Goal: Communication & Community: Connect with others

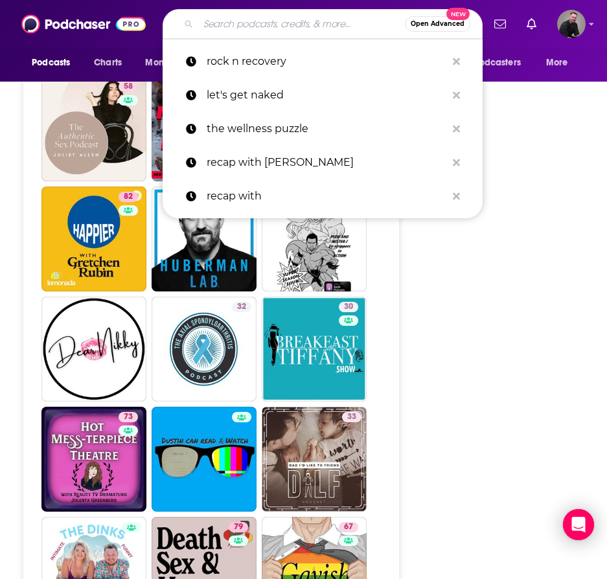
click at [227, 20] on input "Search podcasts, credits, & more..." at bounding box center [301, 24] width 207 height 21
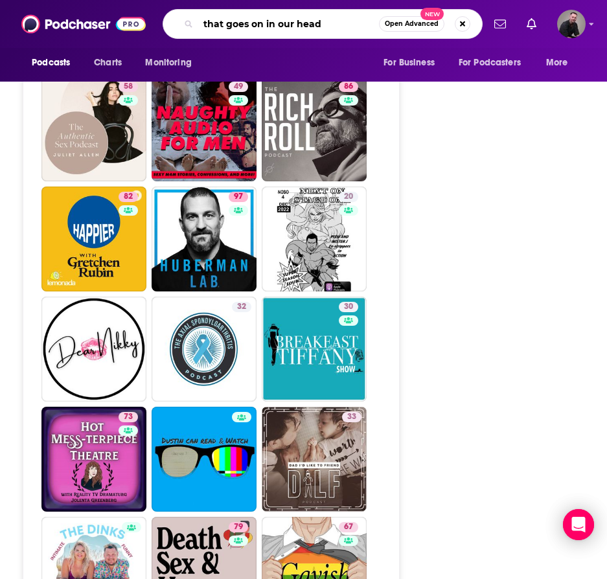
type input "that goes on in our heads"
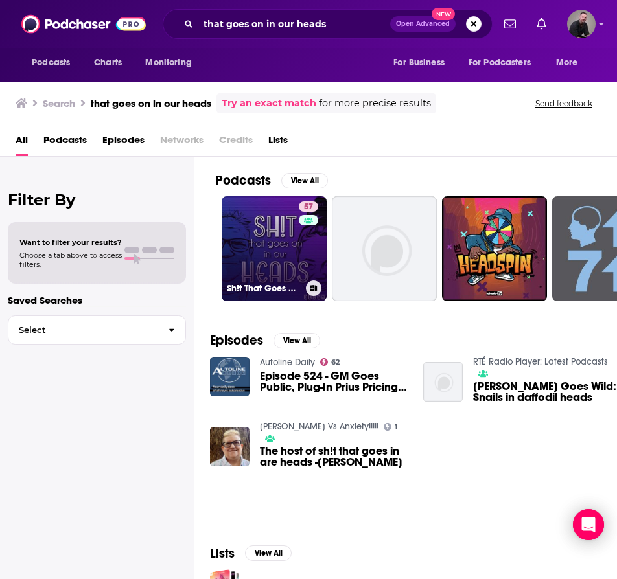
click at [286, 242] on link "57 Sh!t That Goes On In Our Heads" at bounding box center [274, 248] width 105 height 105
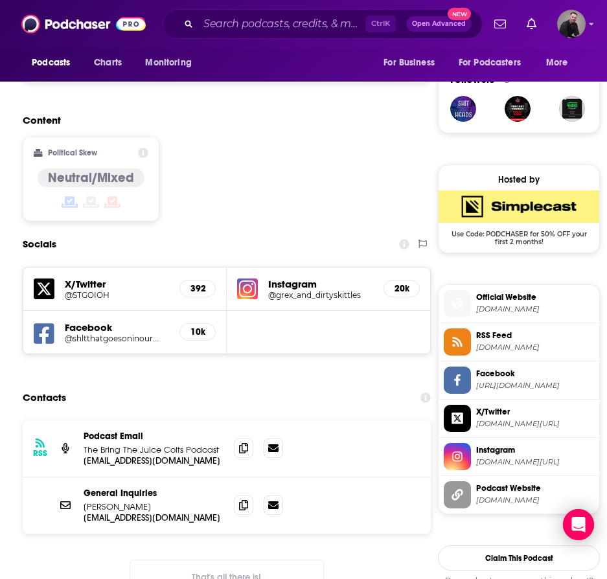
scroll to position [907, 0]
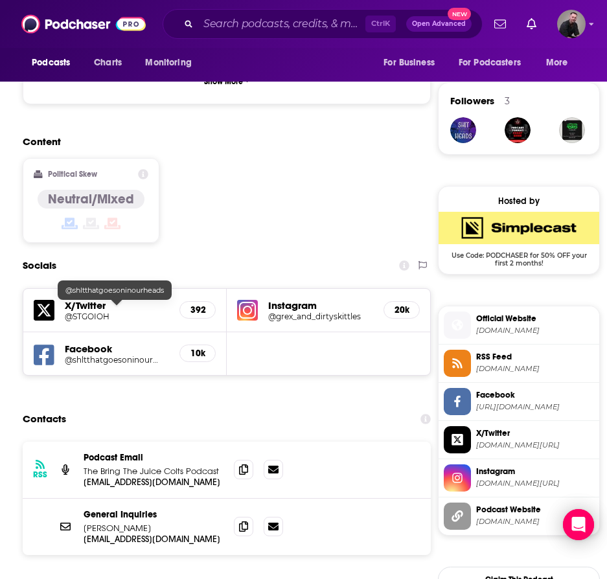
click at [77, 355] on h5 "@shltthatgoesoninourheads" at bounding box center [111, 360] width 93 height 10
click at [337, 312] on h5 "@grex_and_dirtyskittles" at bounding box center [314, 317] width 93 height 10
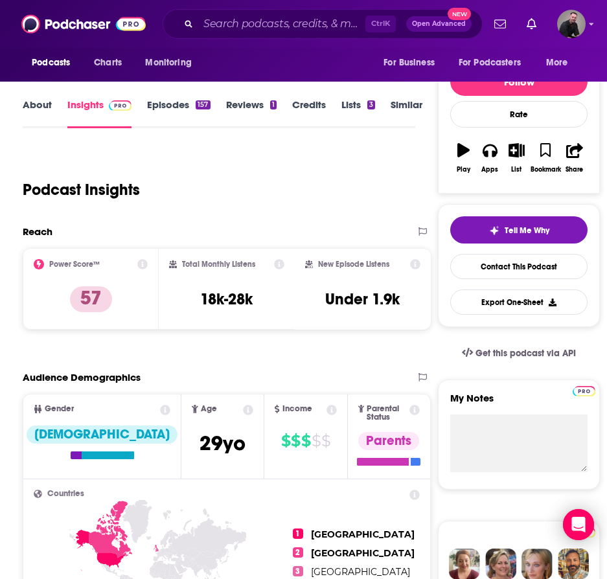
scroll to position [130, 0]
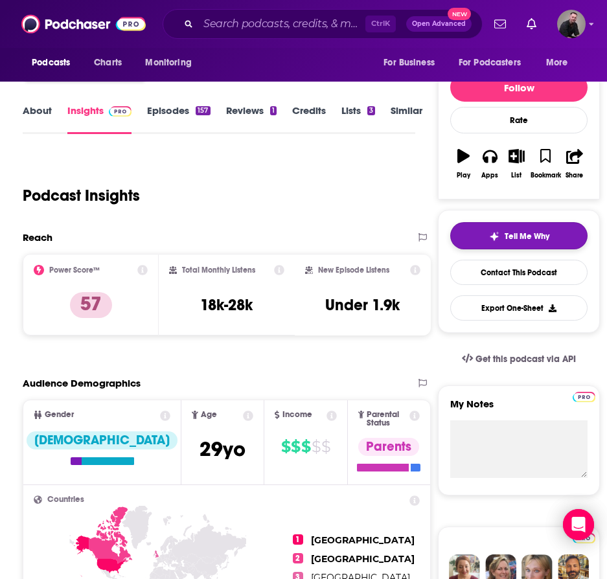
click at [515, 244] on button "Tell Me Why" at bounding box center [518, 235] width 137 height 27
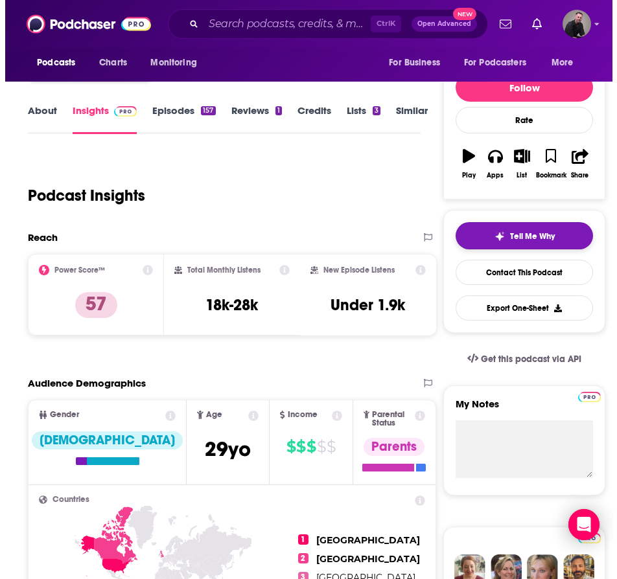
scroll to position [0, 0]
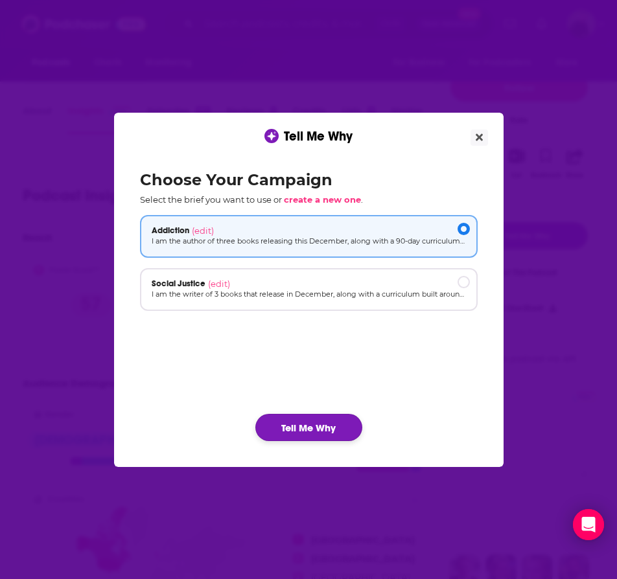
click at [291, 434] on button "Tell Me Why" at bounding box center [308, 427] width 107 height 27
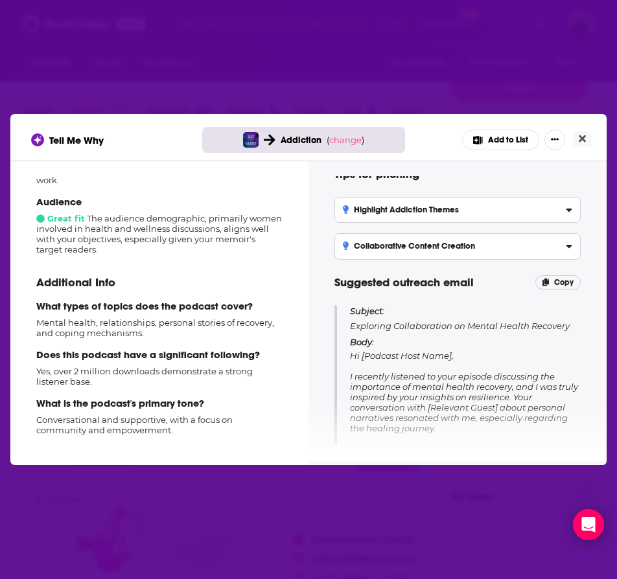
scroll to position [65, 0]
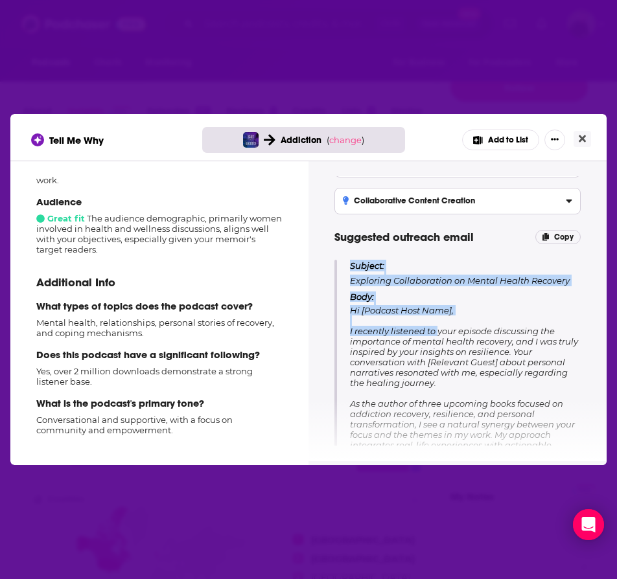
drag, startPoint x: 339, startPoint y: 332, endPoint x: 436, endPoint y: 331, distance: 97.2
click at [436, 331] on div "Subject: Exploring Collaboration on Mental Health Recovery Body: Hi [Podcast Ho…" at bounding box center [457, 428] width 246 height 336
click at [436, 331] on span "Hi [Podcast Host Name], I recently listened to your episode discussing the impo…" at bounding box center [464, 450] width 229 height 290
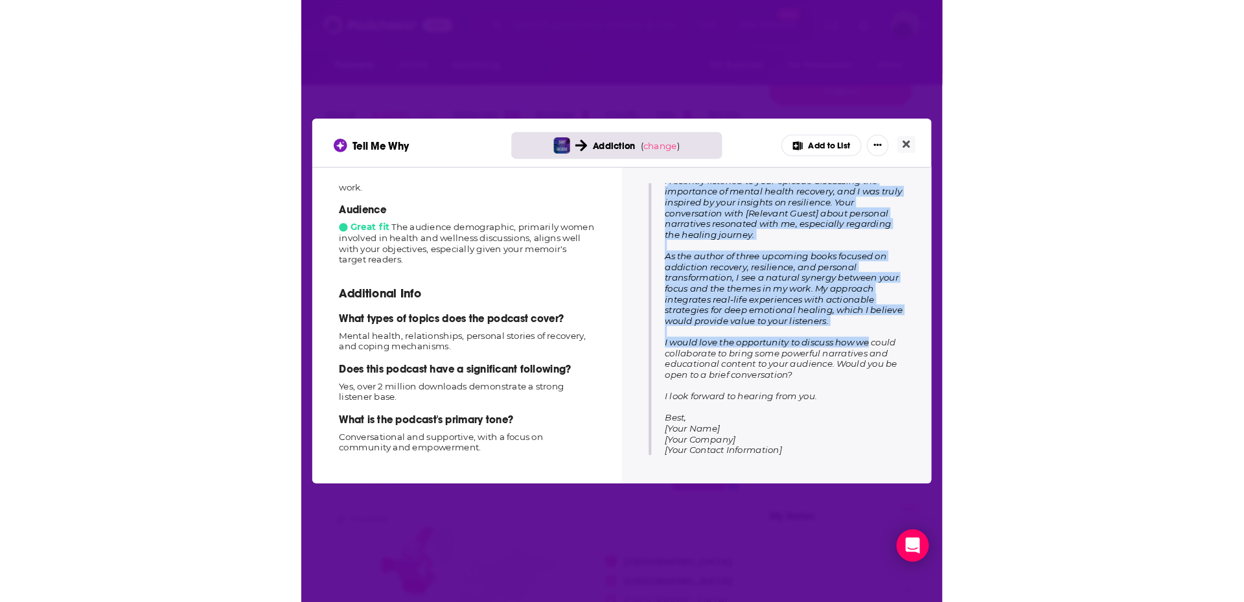
scroll to position [225, 0]
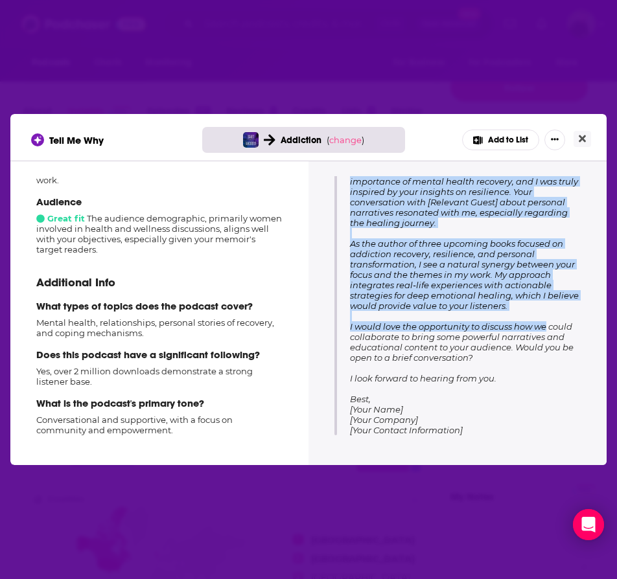
drag, startPoint x: 348, startPoint y: 331, endPoint x: 521, endPoint y: 395, distance: 183.9
click at [521, 395] on div "Subject: Exploring Collaboration on Mental Health Recovery Body: Hi [Podcast Ho…" at bounding box center [457, 268] width 246 height 336
copy span "I recently listened to your episode discussing the importance of mental health …"
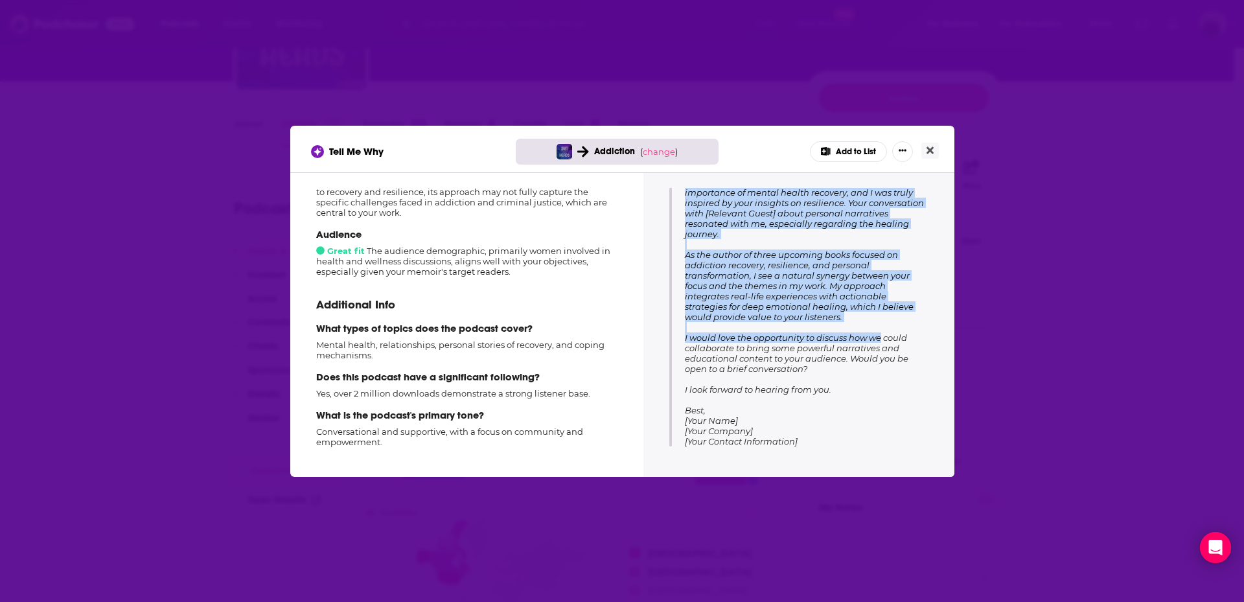
scroll to position [168, 0]
click at [606, 149] on icon "Close" at bounding box center [929, 149] width 7 height 7
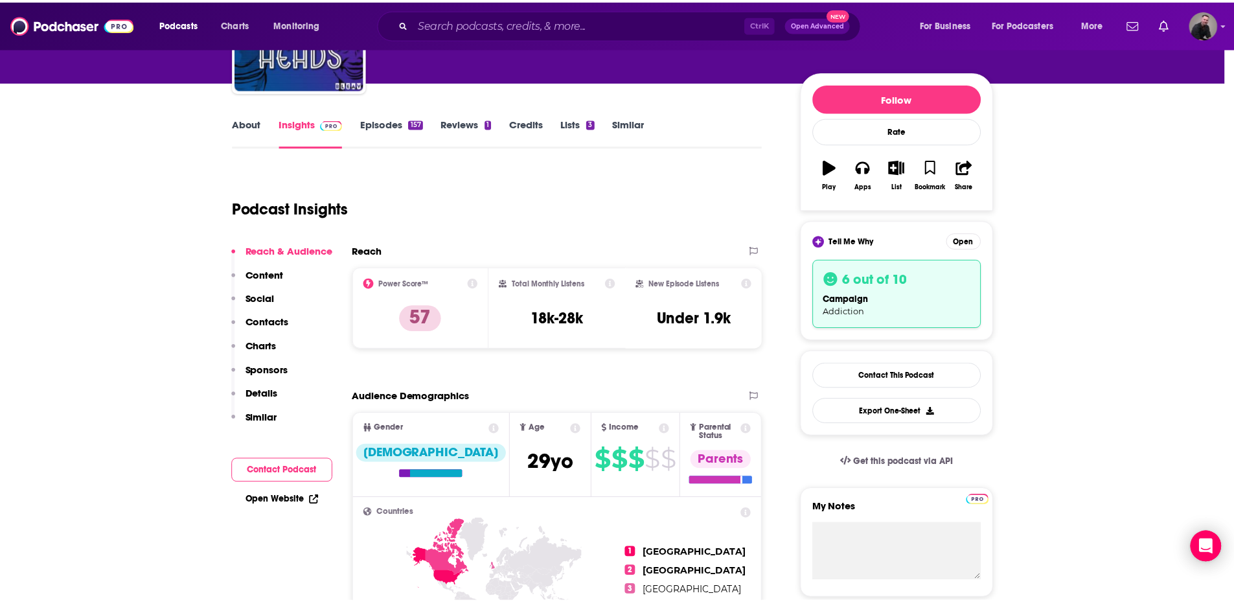
scroll to position [130, 0]
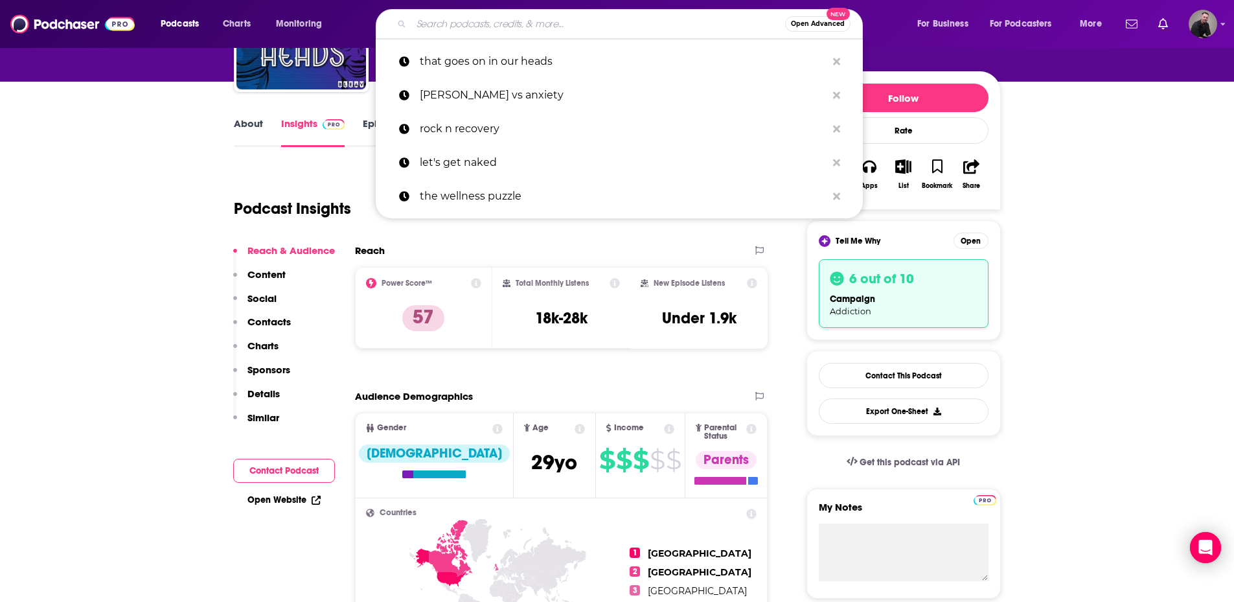
click at [498, 21] on input "Search podcasts, credits, & more..." at bounding box center [598, 24] width 374 height 21
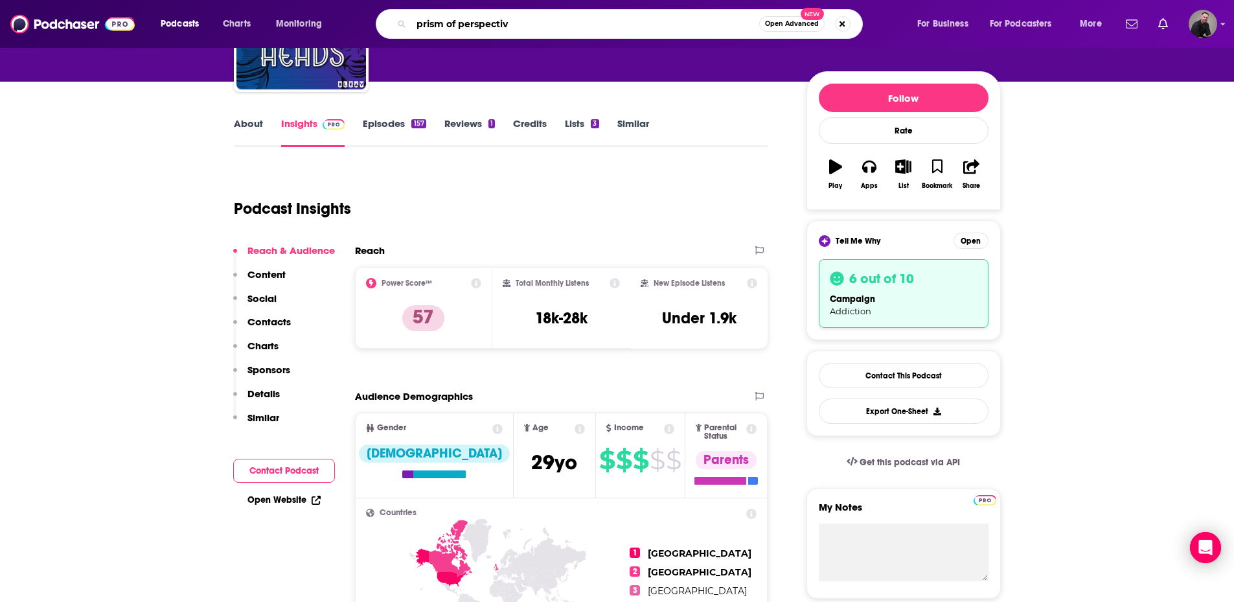
type input "prism of perspective"
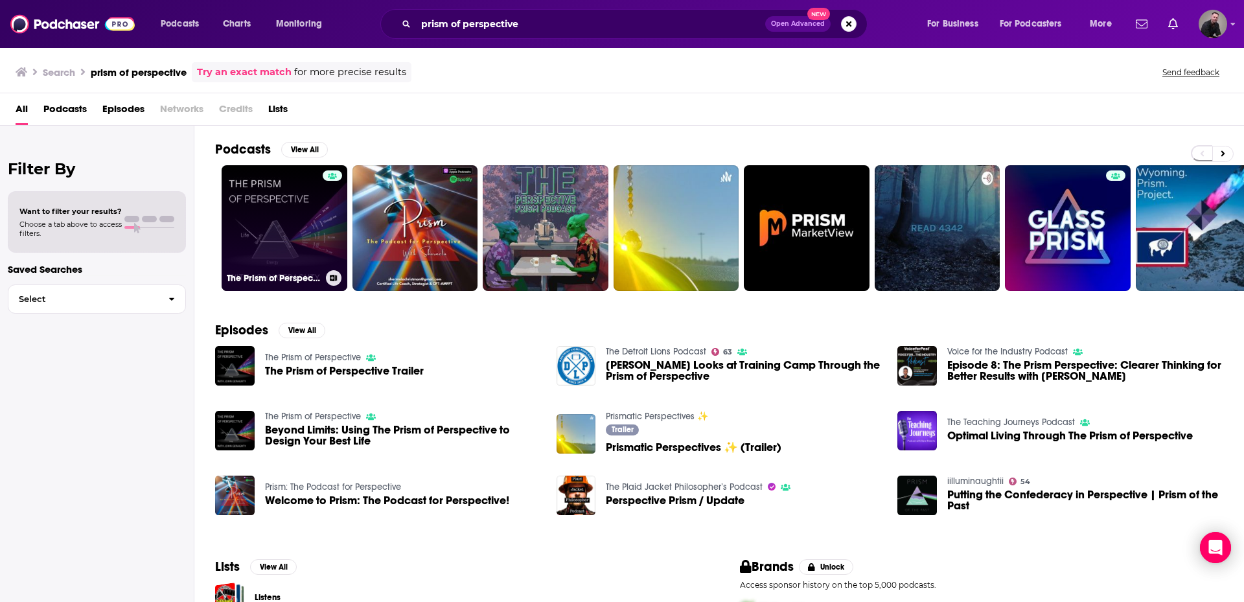
click at [306, 202] on link "The Prism of Perspective" at bounding box center [285, 228] width 126 height 126
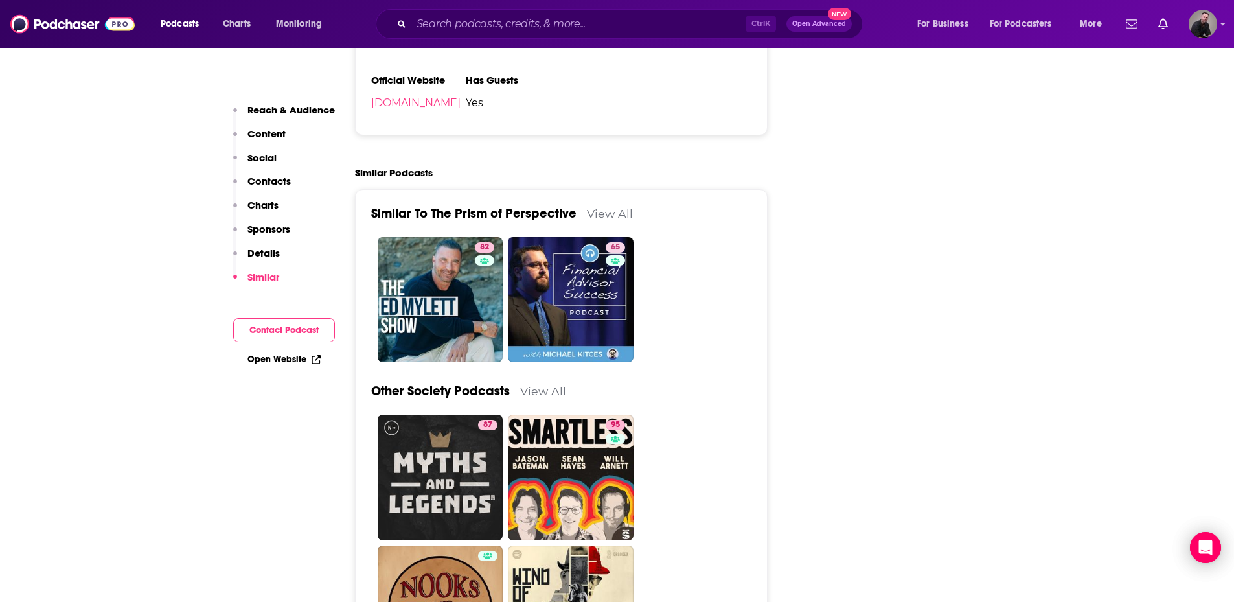
scroll to position [1619, 0]
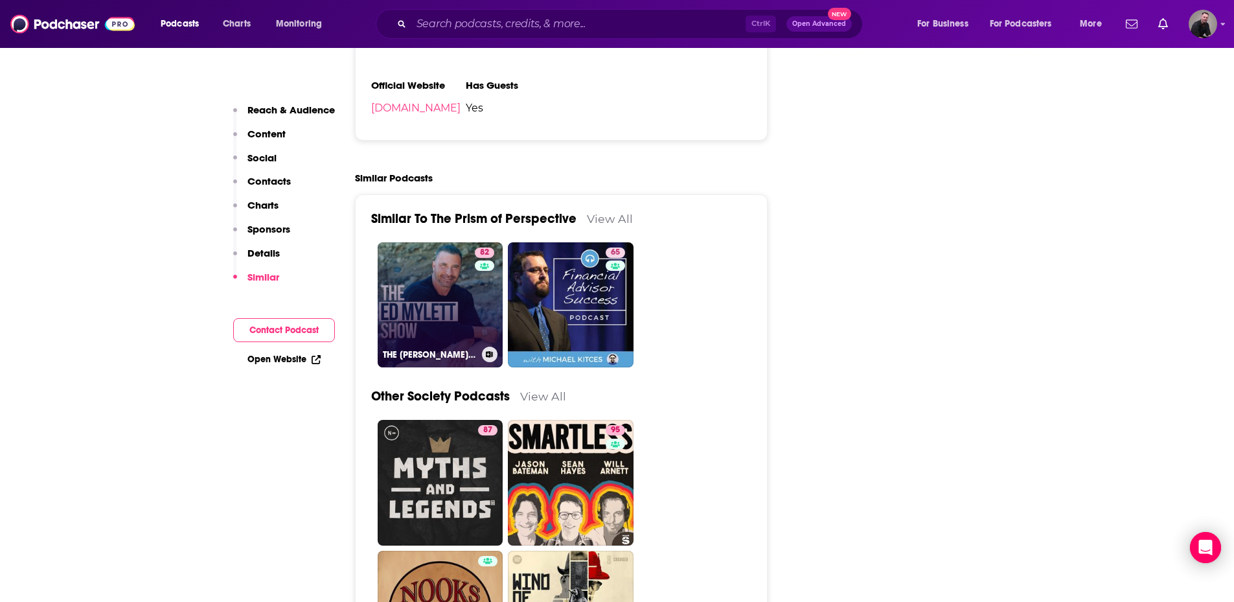
click at [446, 299] on link "82 THE [PERSON_NAME] SHOW" at bounding box center [441, 305] width 126 height 126
type input "[URL][DOMAIN_NAME]"
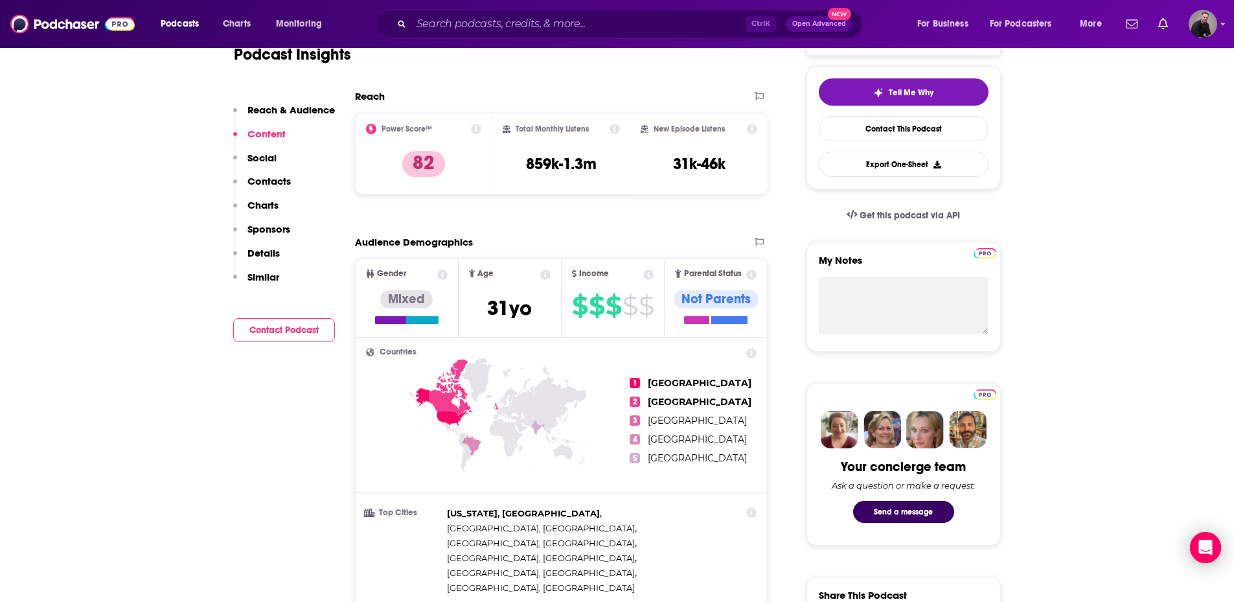
scroll to position [194, 0]
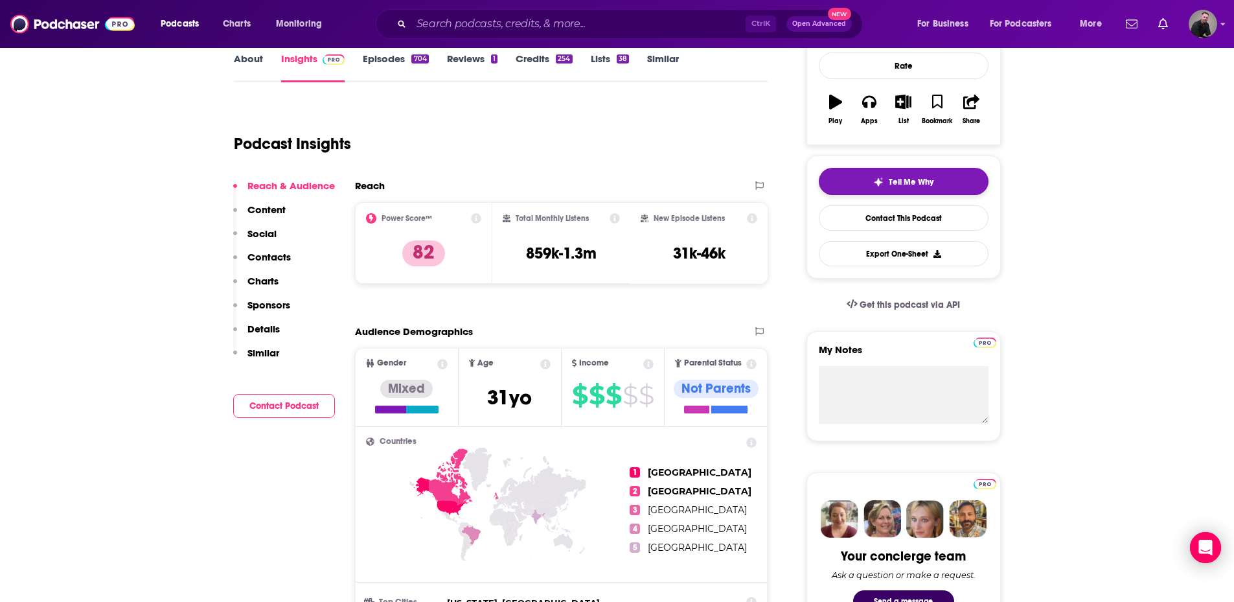
click at [606, 186] on img "button" at bounding box center [878, 182] width 10 height 10
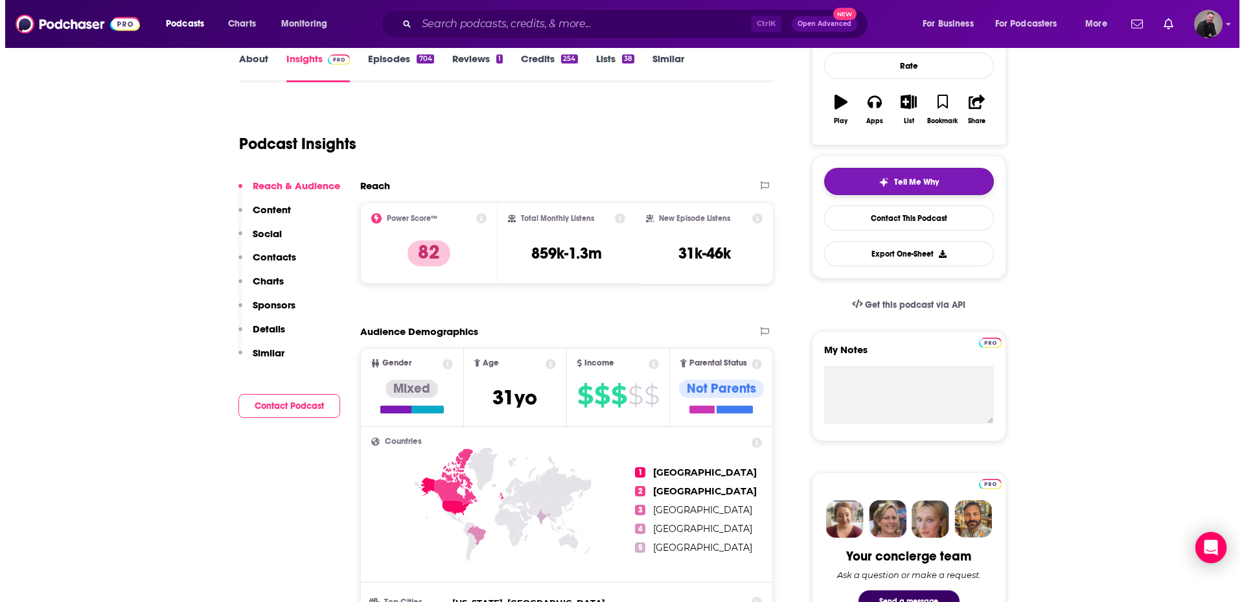
scroll to position [0, 0]
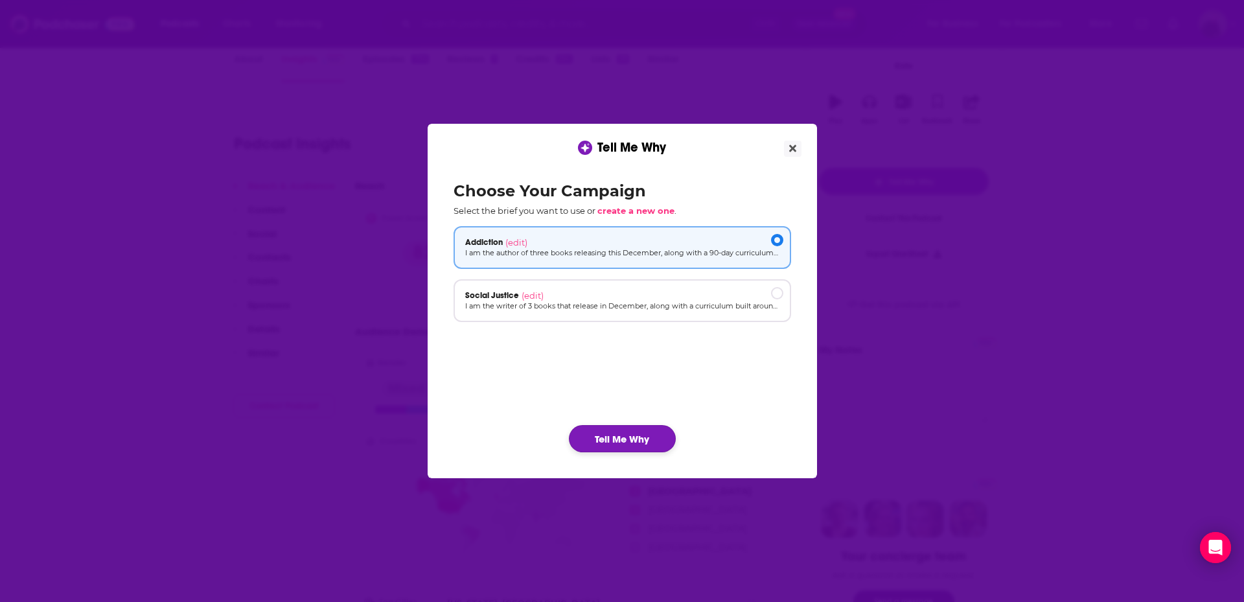
click at [595, 440] on button "Tell Me Why" at bounding box center [622, 438] width 107 height 27
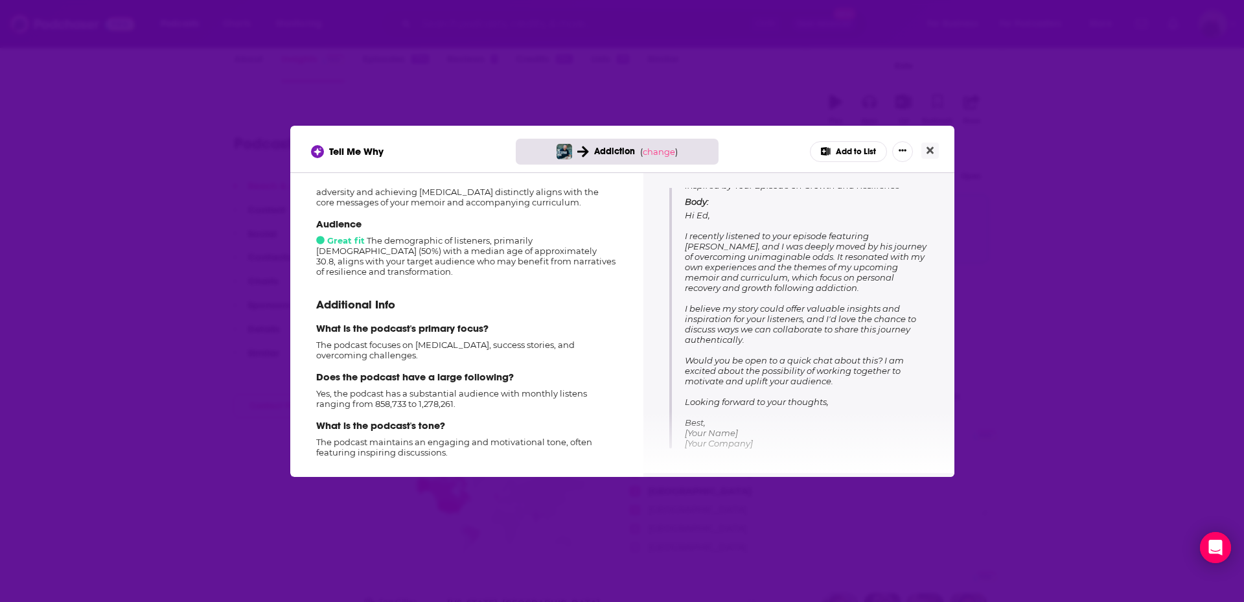
scroll to position [172, 0]
drag, startPoint x: 684, startPoint y: 216, endPoint x: 832, endPoint y: 421, distance: 252.8
click at [606, 421] on div "Subject: Inspired by Your Episode on Growth and Resilience Body: Hi [PERSON_NAM…" at bounding box center [798, 305] width 259 height 284
copy span "Hi [PERSON_NAME], I recently listened to your episode featuring [PERSON_NAME], …"
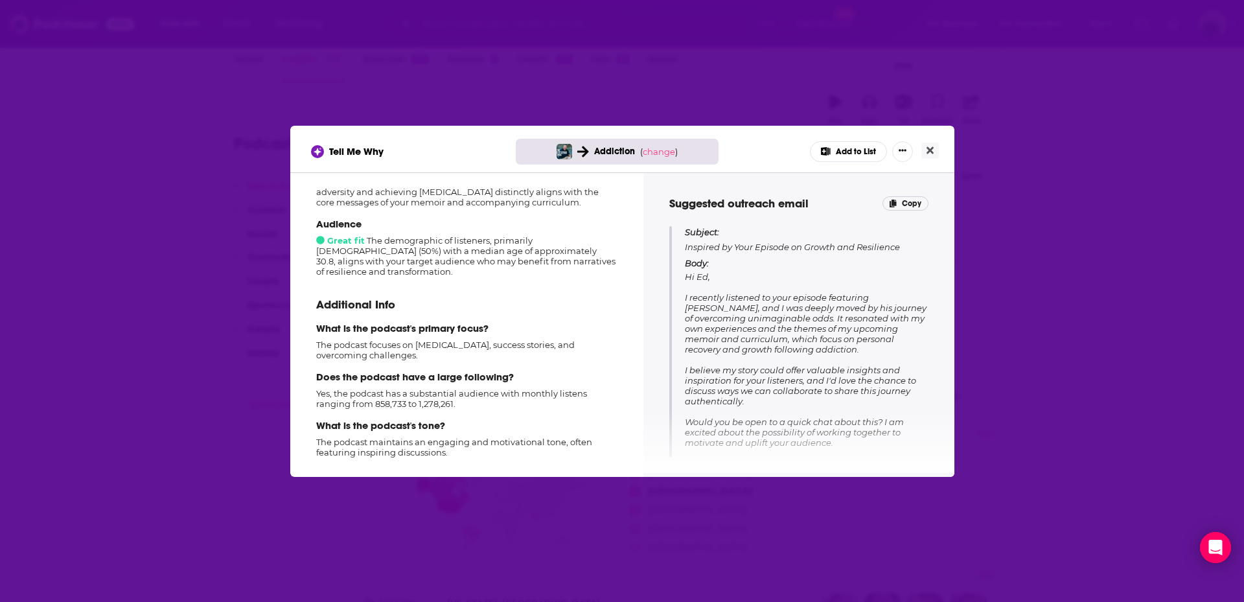
scroll to position [108, 0]
drag, startPoint x: 683, startPoint y: 249, endPoint x: 917, endPoint y: 247, distance: 233.2
click at [606, 247] on div "Subject: Inspired by Your Episode on Growth and Resilience Body: Hi [PERSON_NAM…" at bounding box center [798, 370] width 259 height 284
copy p "Inspired by Your Episode on Growth and Resilience"
drag, startPoint x: 931, startPoint y: 155, endPoint x: 871, endPoint y: 297, distance: 154.1
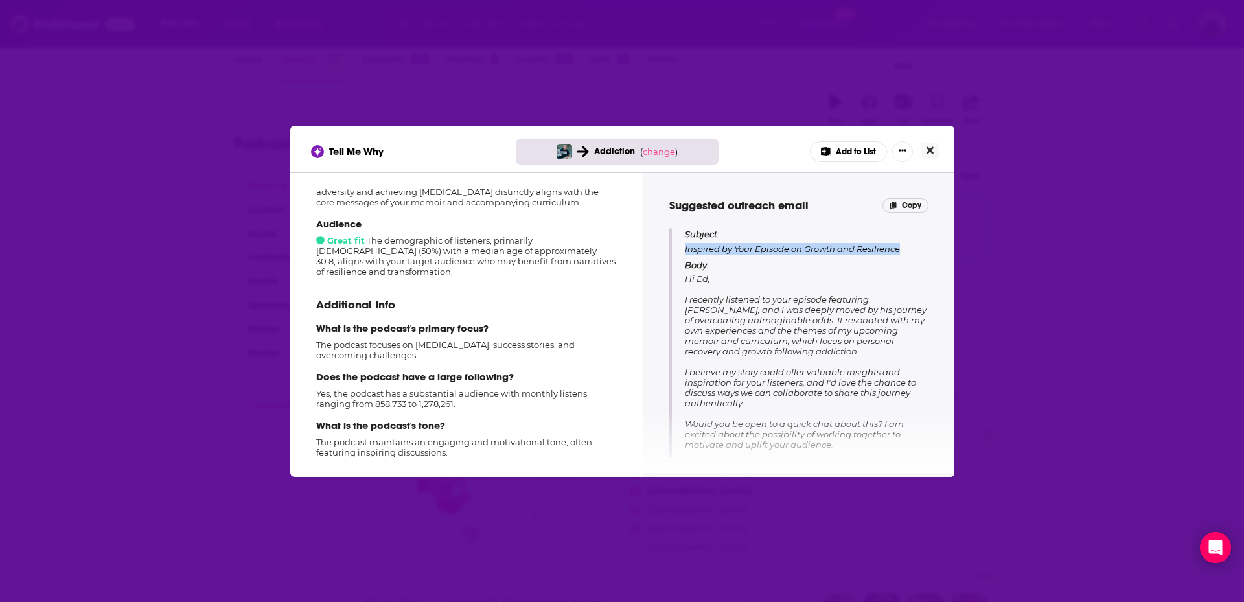
click at [606, 297] on div "Tell Me Why Addiction ( change ) Add to List How well does this podcast fit you…" at bounding box center [622, 301] width 664 height 351
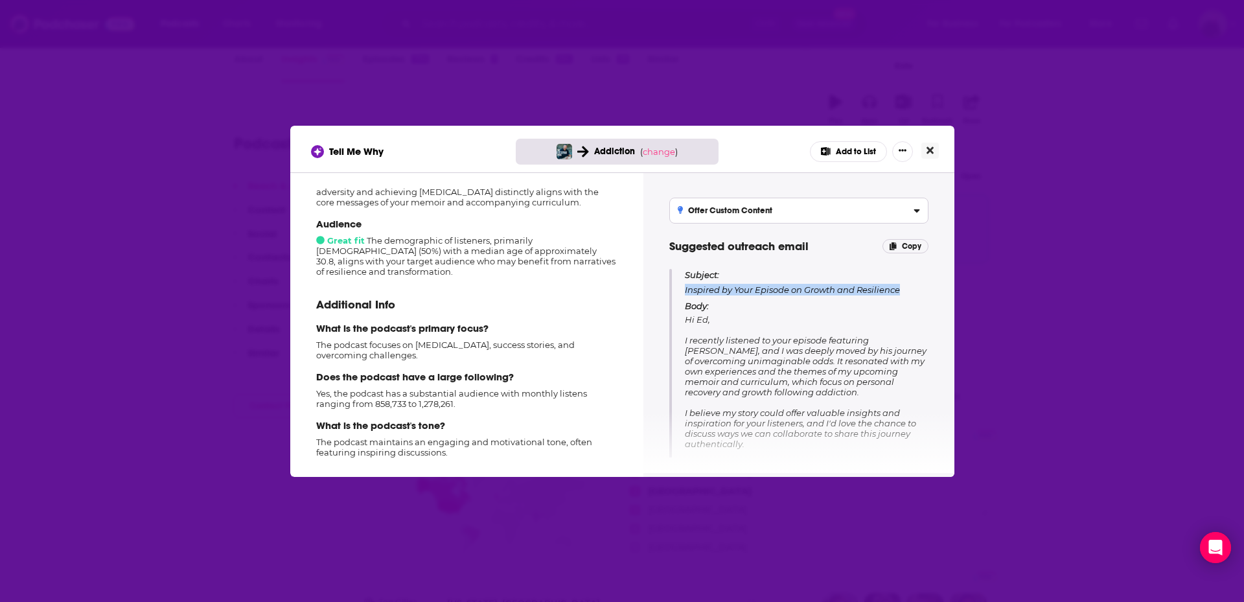
scroll to position [0, 0]
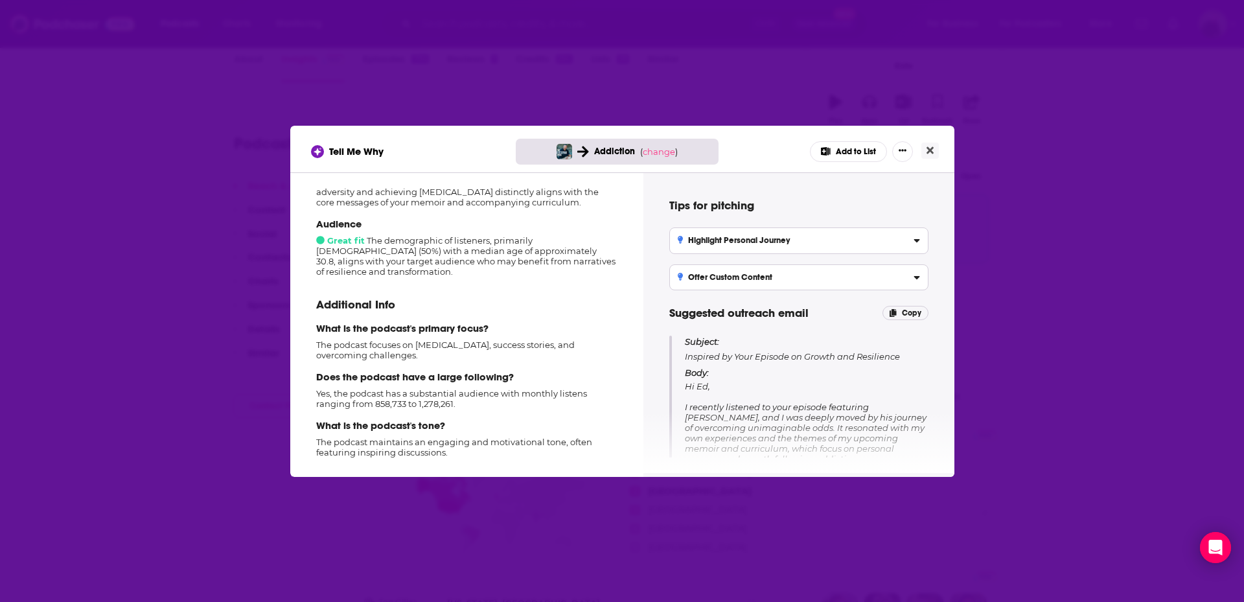
click at [606, 243] on label "Highlight Personal Journey Focus on sharing your compelling personal story of a…" at bounding box center [798, 240] width 259 height 26
click at [0, 0] on input "Highlight Personal Journey Focus on sharing your compelling personal story of a…" at bounding box center [0, 0] width 0 height 0
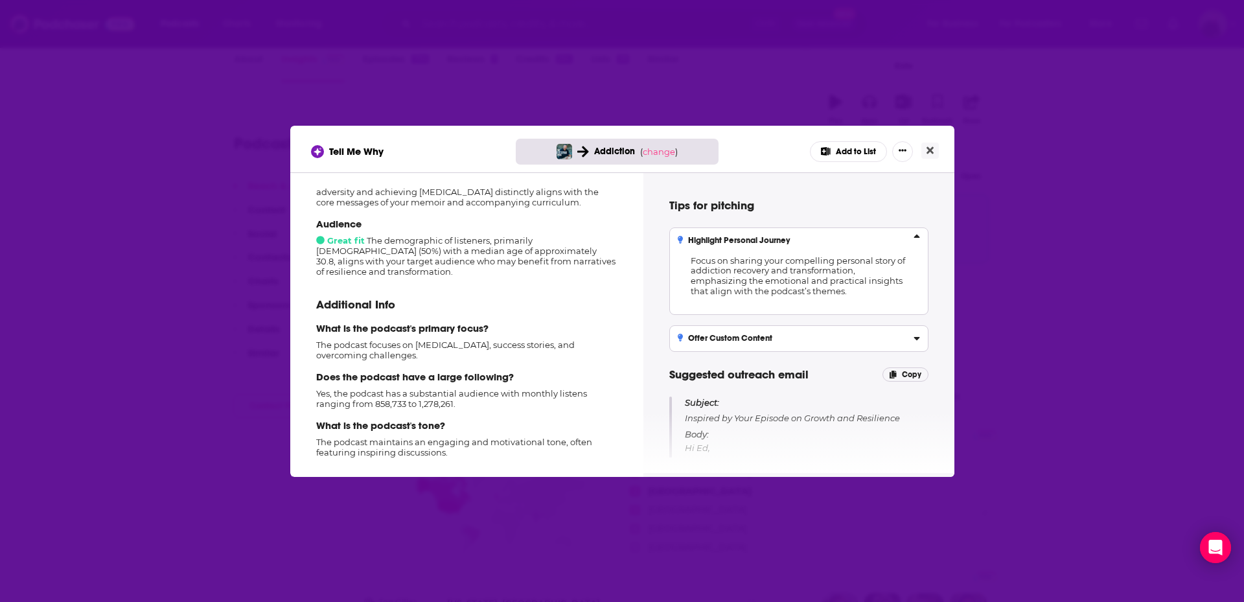
click at [606, 243] on label "Highlight Personal Journey Focus on sharing your compelling personal story of a…" at bounding box center [798, 270] width 259 height 87
click at [0, 0] on input "Highlight Personal Journey Focus on sharing your compelling personal story of a…" at bounding box center [0, 0] width 0 height 0
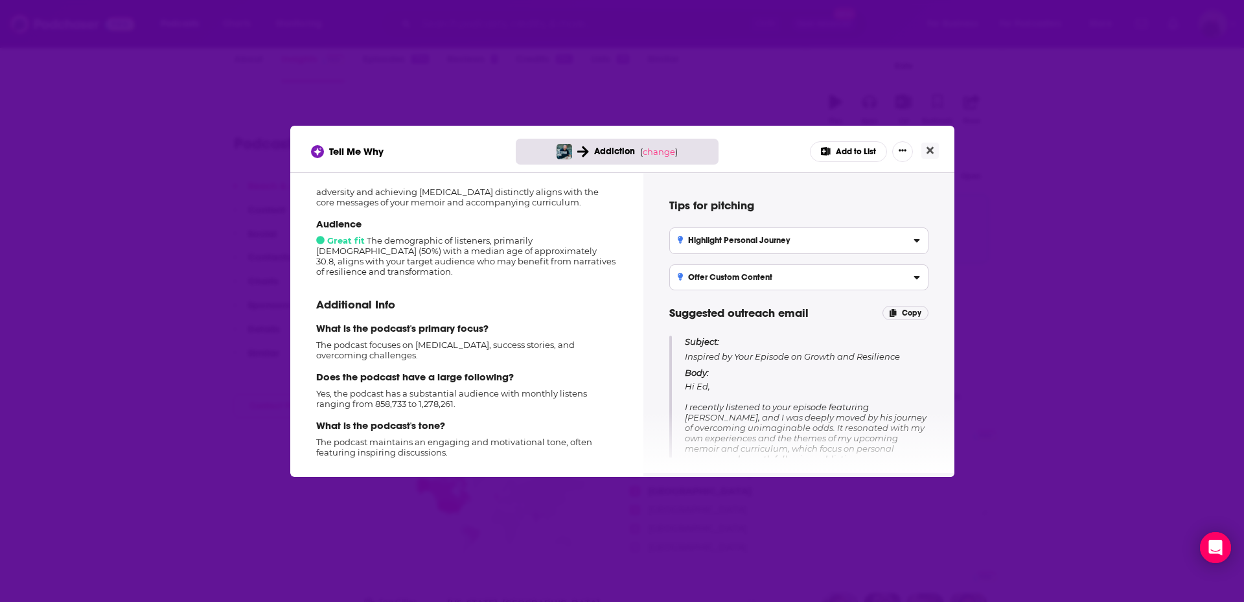
click at [606, 279] on icon "[object Object]" at bounding box center [916, 277] width 6 height 3
click at [0, 0] on input "Offer Custom Content Propose the idea of developing tailored content, such as a…" at bounding box center [0, 0] width 0 height 0
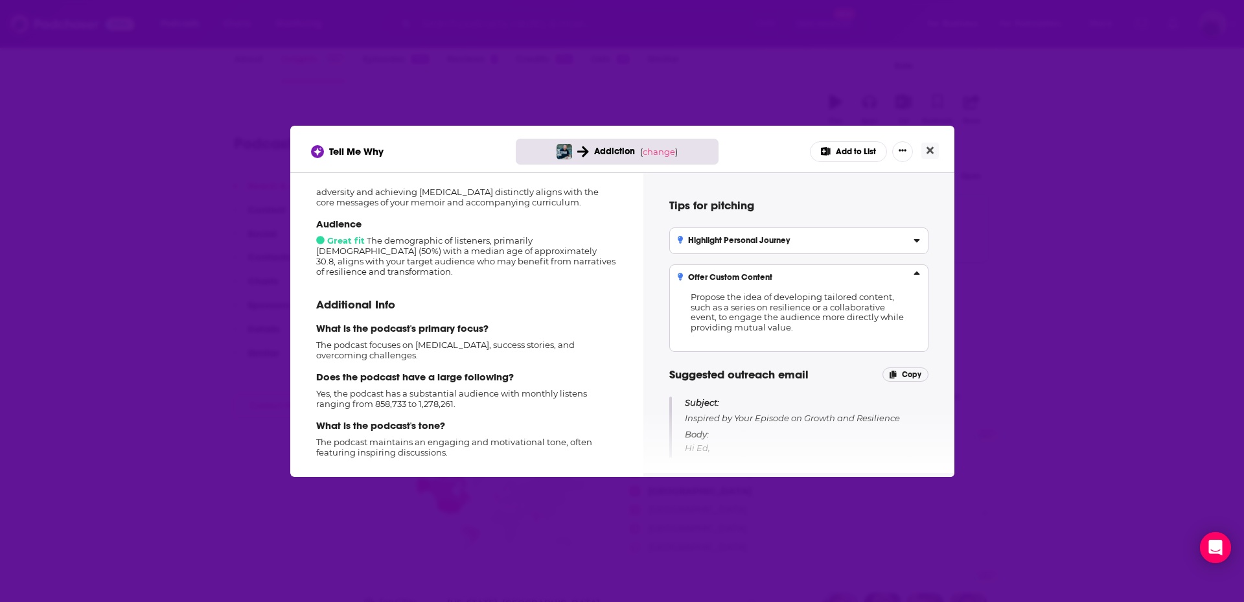
click at [606, 279] on icon "[object Object]" at bounding box center [916, 275] width 6 height 10
click at [0, 0] on input "Offer Custom Content Propose the idea of developing tailored content, such as a…" at bounding box center [0, 0] width 0 height 0
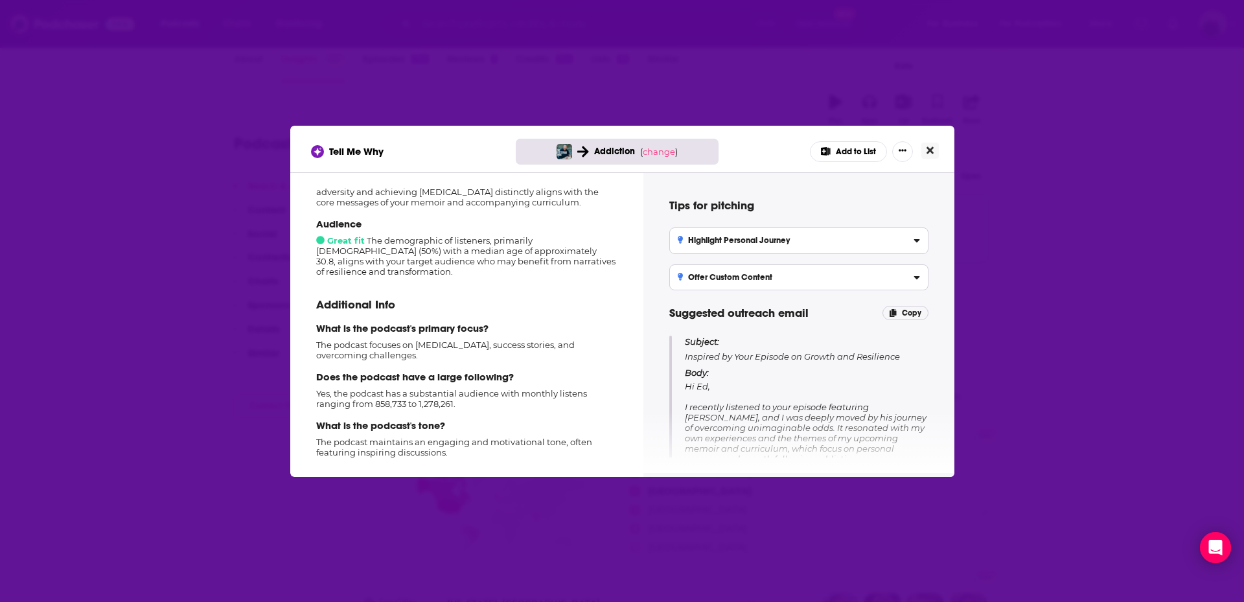
click at [606, 154] on icon "Close" at bounding box center [929, 150] width 7 height 10
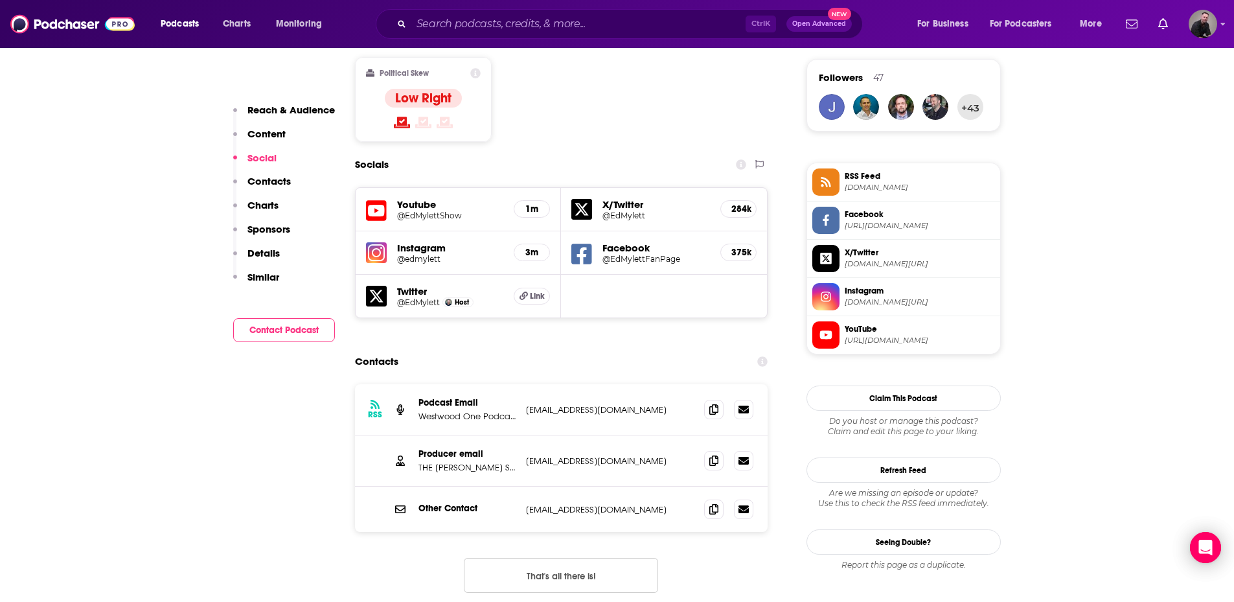
scroll to position [1036, 0]
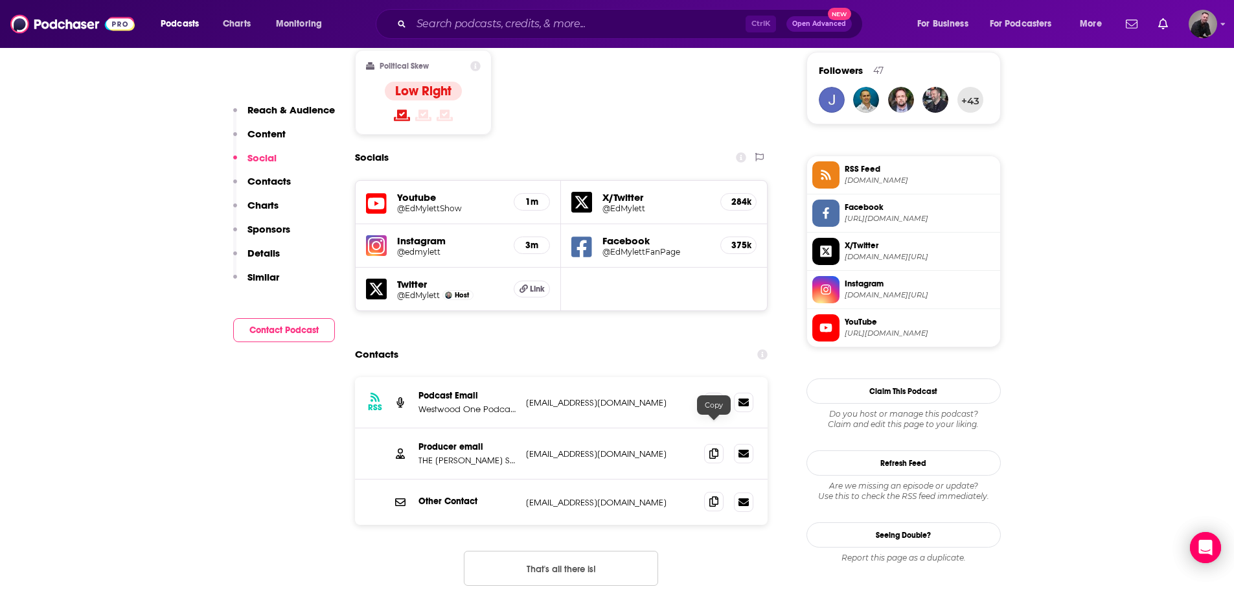
click at [606, 496] on icon at bounding box center [713, 501] width 9 height 10
click at [606, 443] on span at bounding box center [713, 452] width 19 height 19
click at [606, 396] on icon at bounding box center [713, 401] width 9 height 10
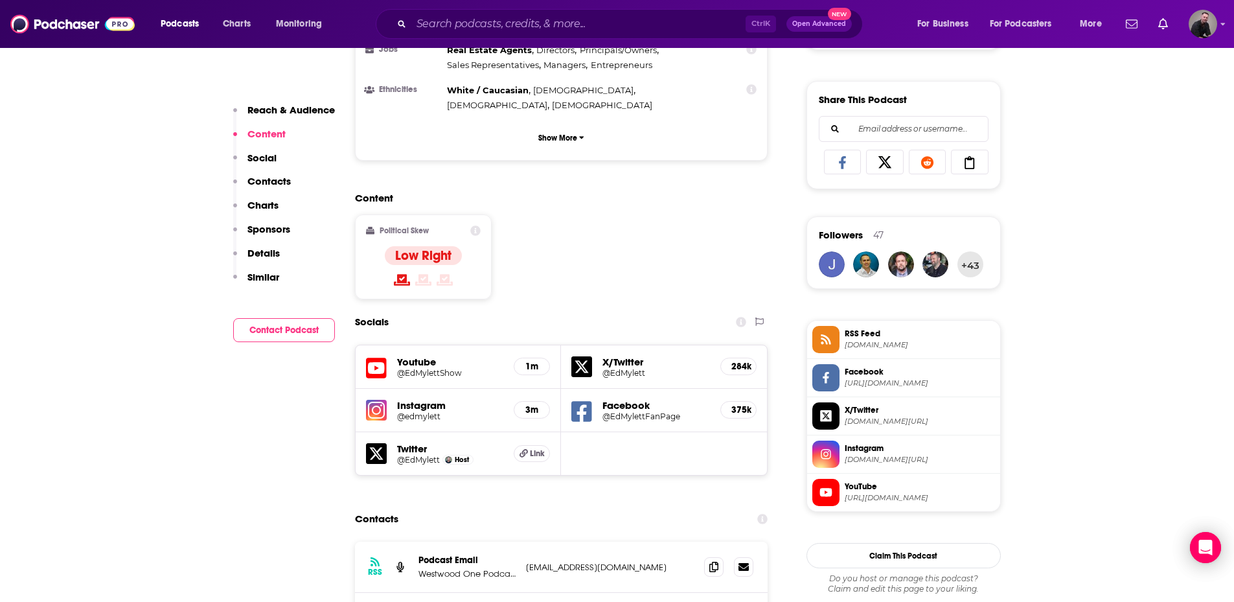
scroll to position [518, 0]
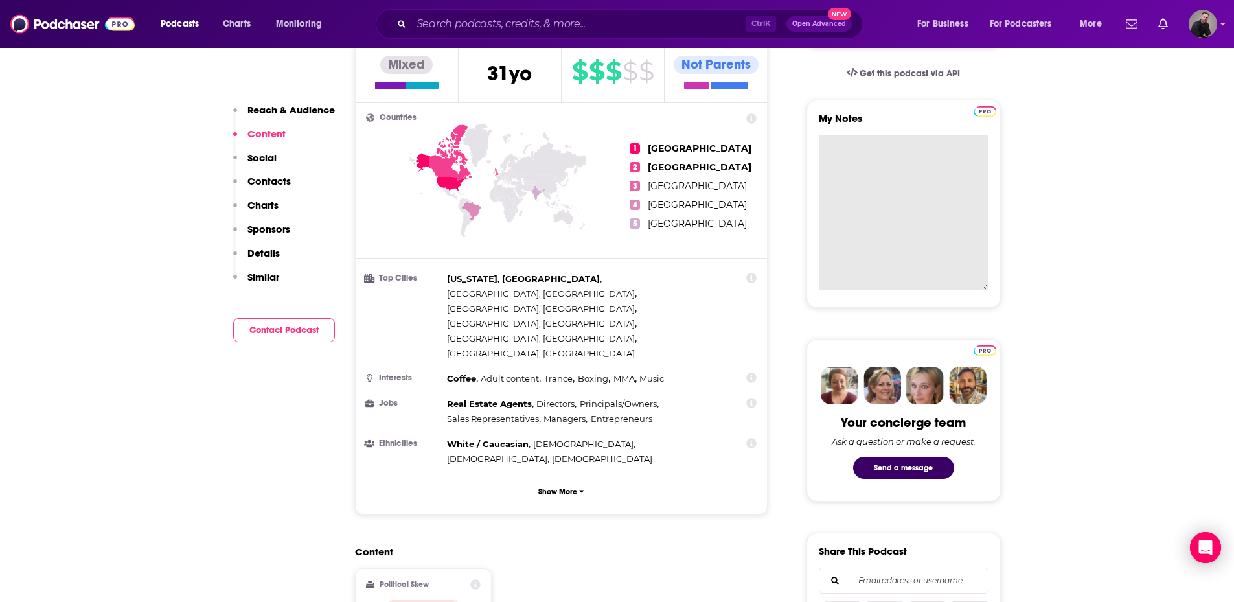
click at [606, 151] on textarea "My Notes" at bounding box center [904, 212] width 170 height 155
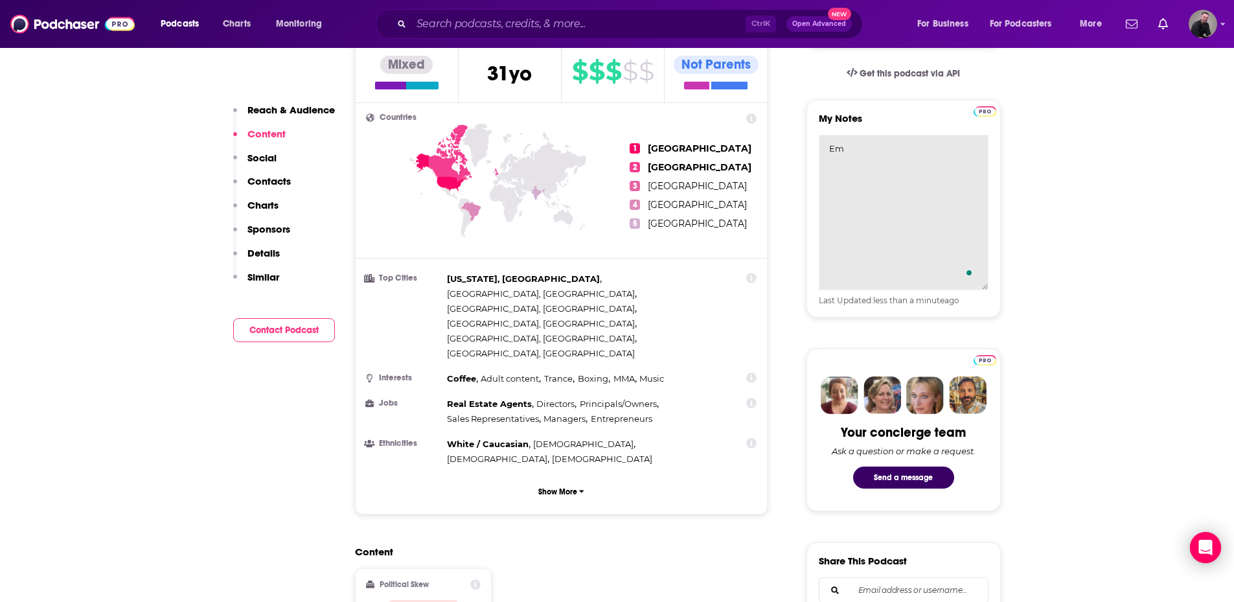
type textarea "E"
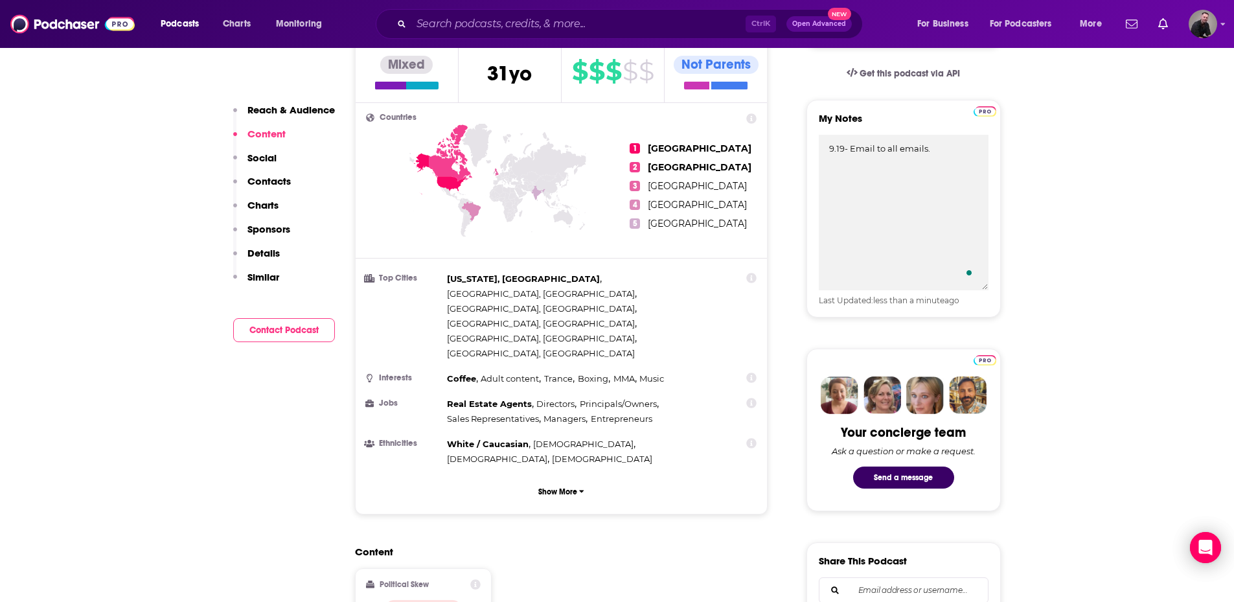
type textarea "9.19- Email to all emails."
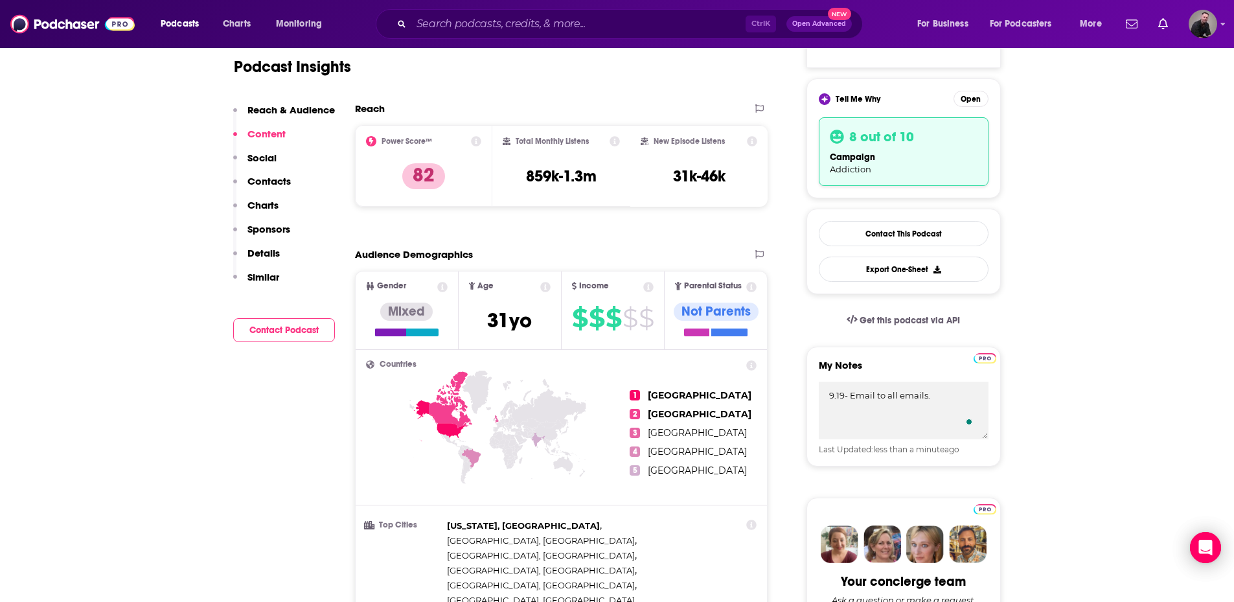
scroll to position [259, 0]
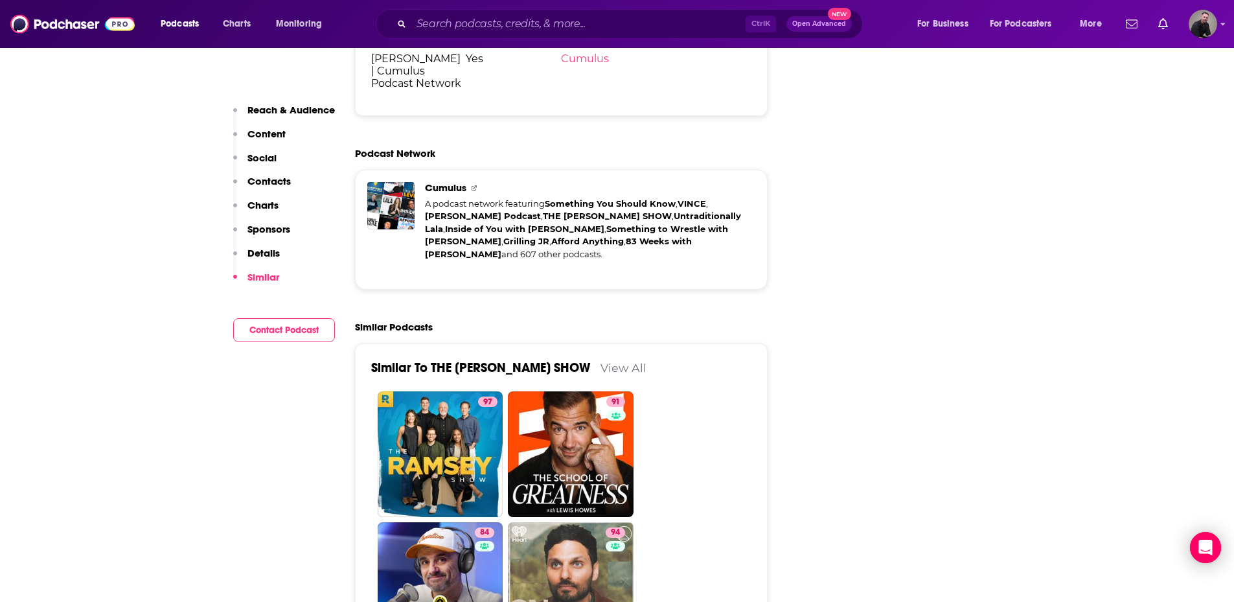
scroll to position [2785, 0]
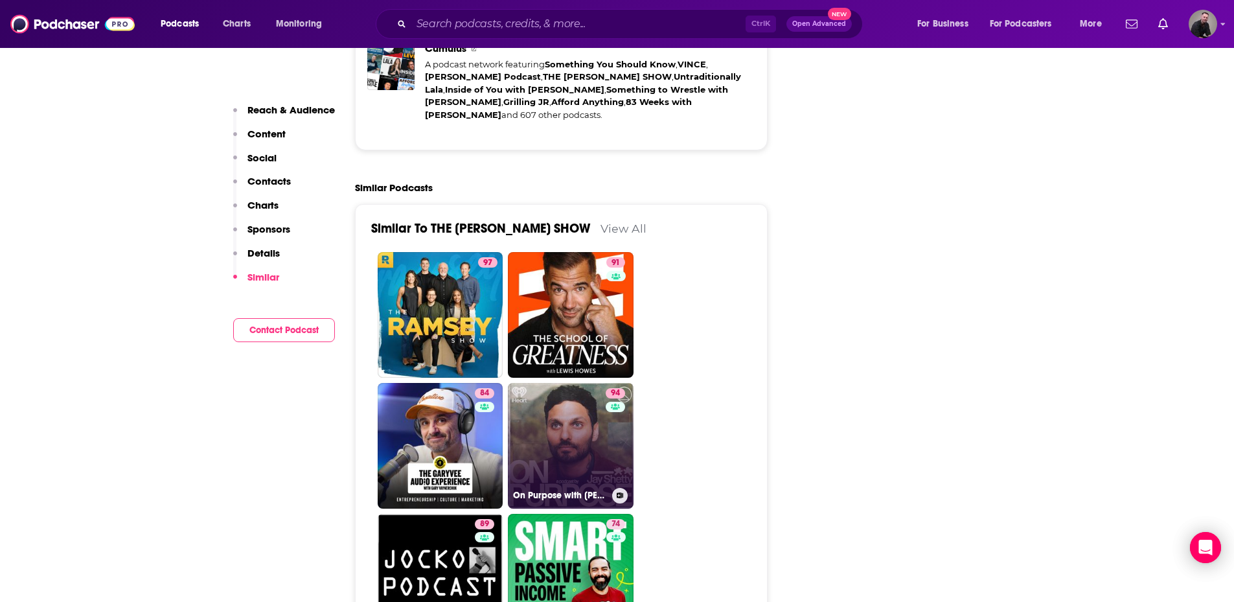
click at [543, 383] on link "94 On Purpose with [PERSON_NAME]" at bounding box center [571, 446] width 126 height 126
type input "[URL][DOMAIN_NAME][PERSON_NAME]"
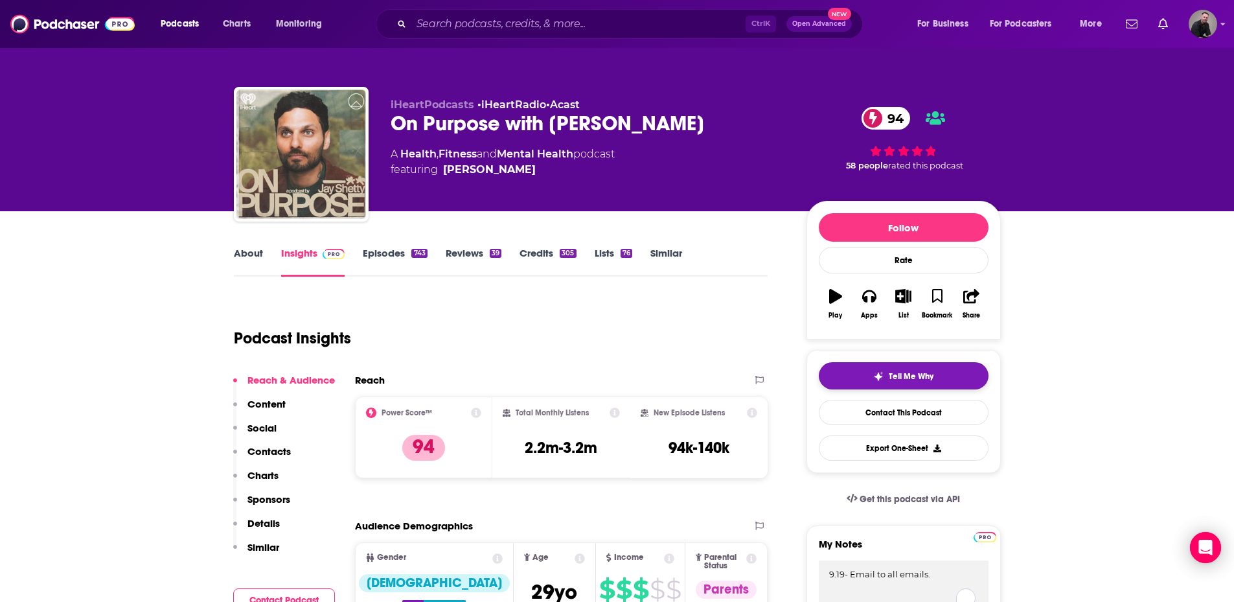
click at [606, 380] on span "Tell Me Why" at bounding box center [911, 376] width 45 height 10
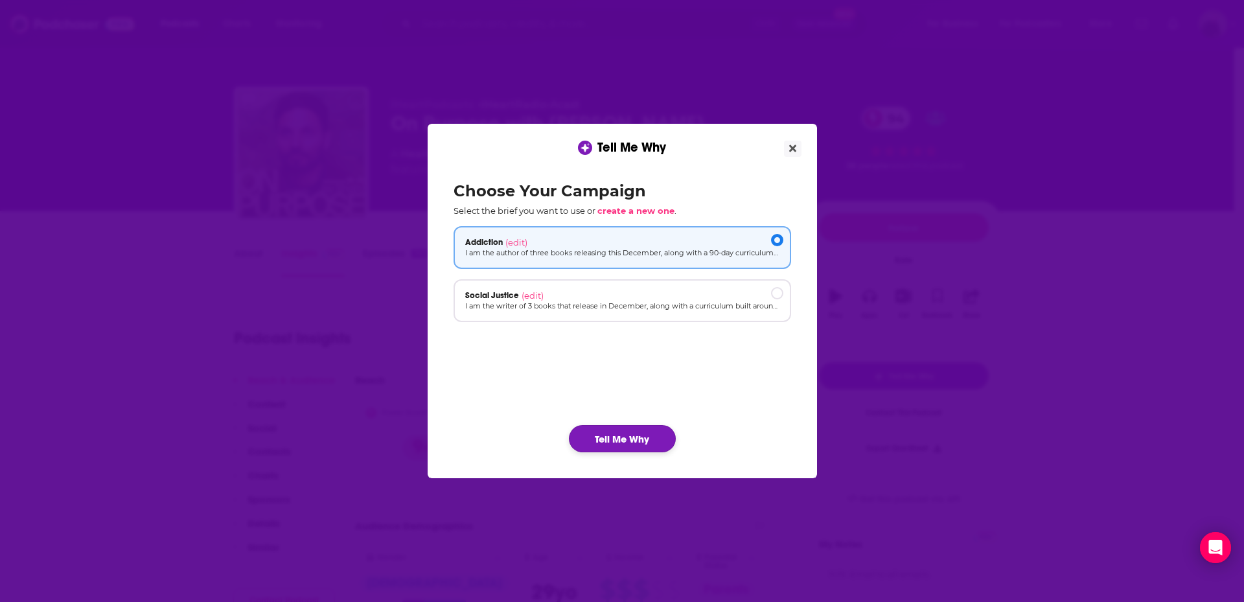
click at [606, 440] on button "Tell Me Why" at bounding box center [622, 438] width 107 height 27
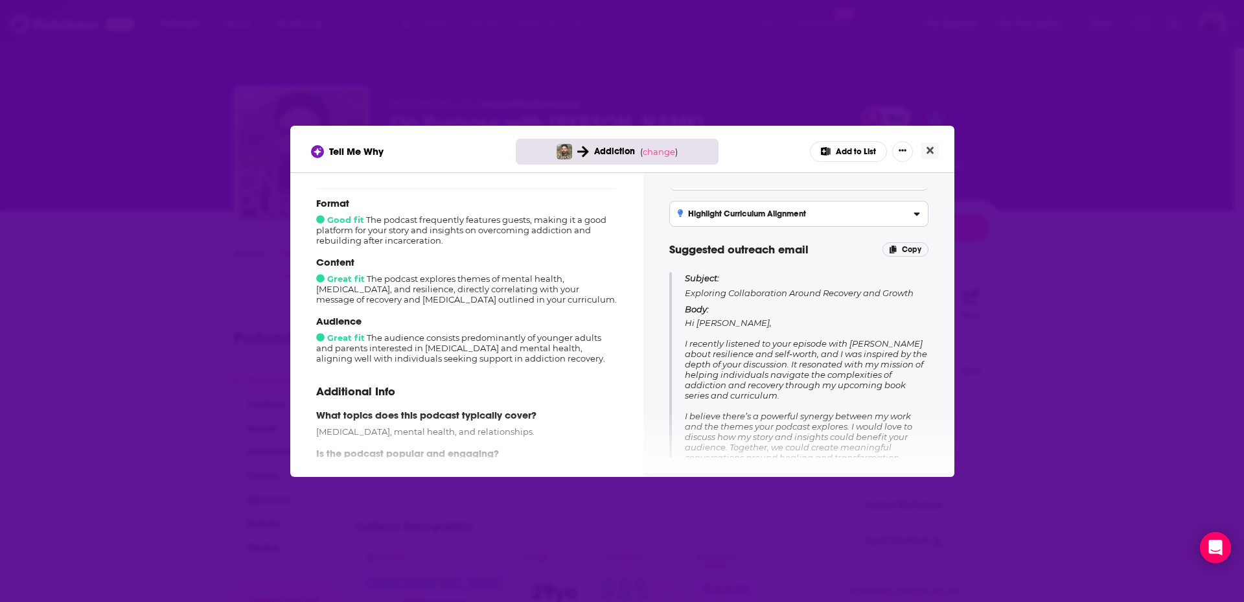
scroll to position [65, 0]
drag, startPoint x: 681, startPoint y: 316, endPoint x: 801, endPoint y: 320, distance: 120.5
click at [606, 320] on div "Subject: Exploring Collaboration Around Recovery and Growth Body: Hi [PERSON_NA…" at bounding box center [798, 402] width 259 height 263
drag, startPoint x: 801, startPoint y: 320, endPoint x: 785, endPoint y: 321, distance: 16.2
click at [606, 321] on p "Body: Hi [PERSON_NAME], I recently listened to your episode with [PERSON_NAME] …" at bounding box center [806, 418] width 243 height 231
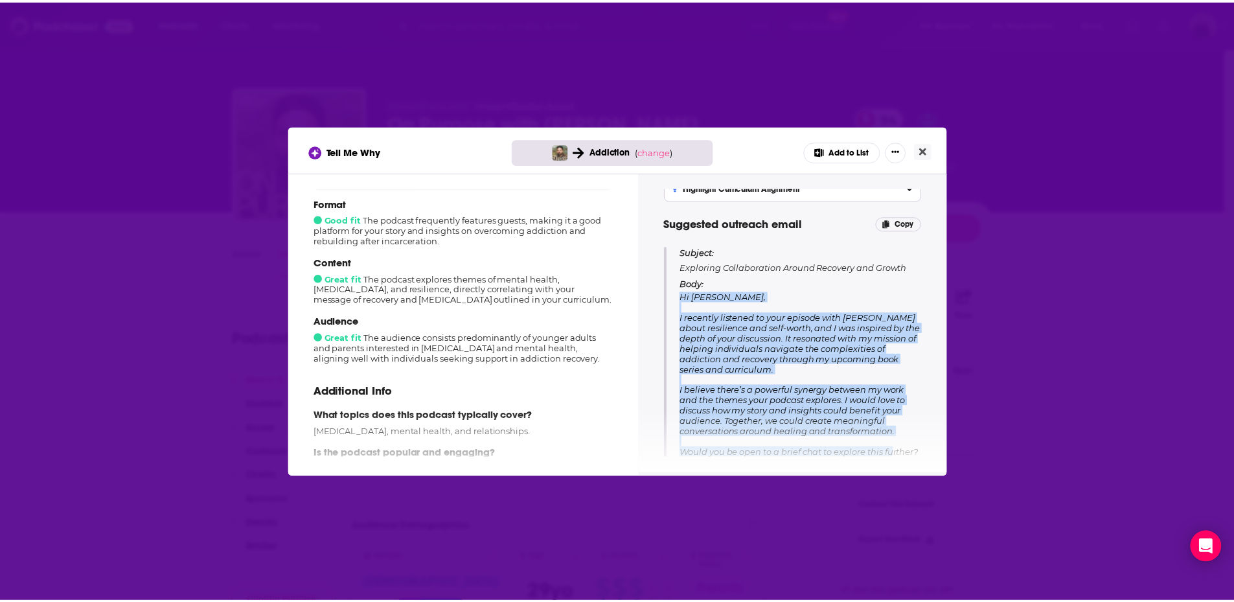
scroll to position [152, 0]
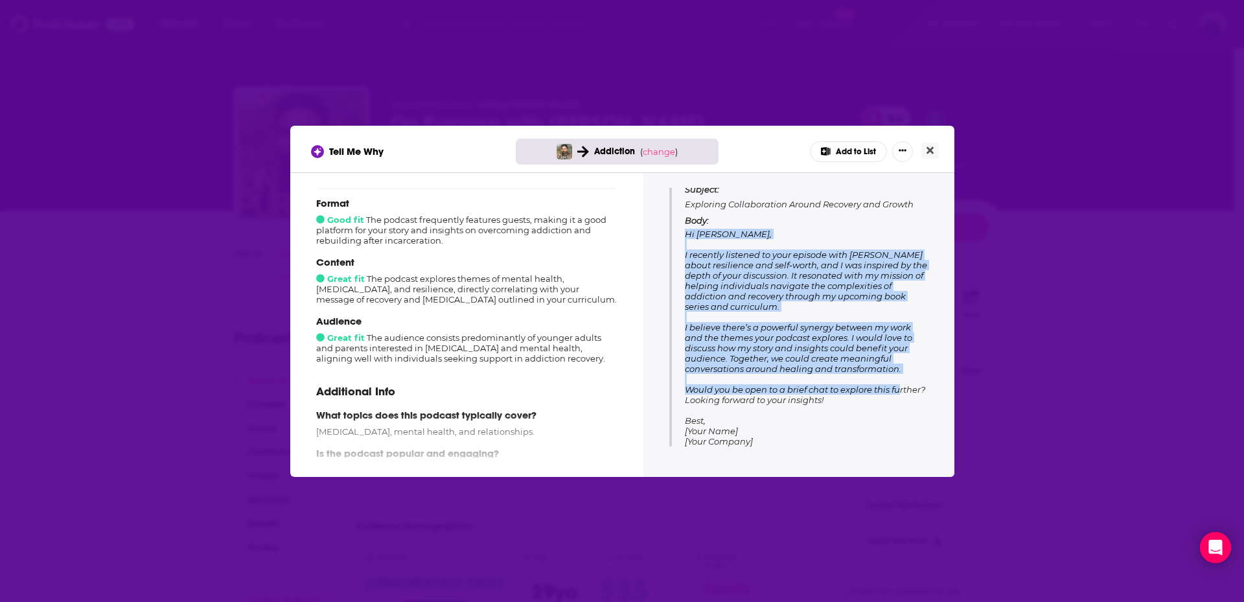
drag, startPoint x: 681, startPoint y: 318, endPoint x: 879, endPoint y: 419, distance: 222.5
click at [606, 419] on div "Subject: Exploring Collaboration Around Recovery and Growth Body: Hi [PERSON_NA…" at bounding box center [798, 314] width 259 height 263
copy span "Hi [PERSON_NAME], I recently listened to your episode with [PERSON_NAME] about …"
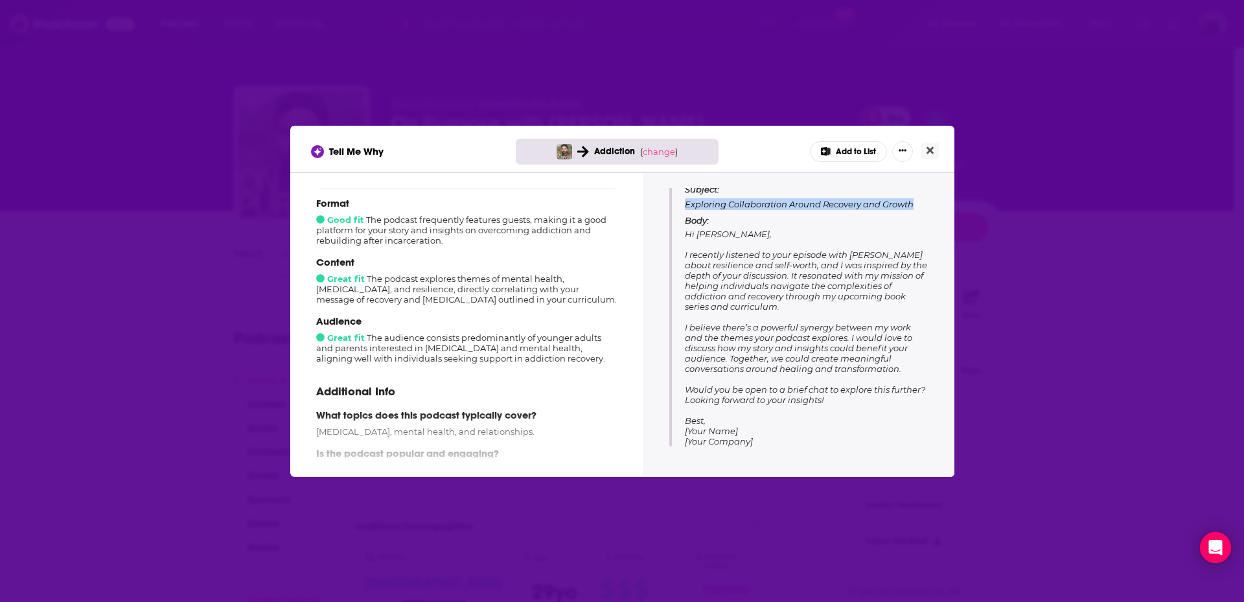
drag, startPoint x: 689, startPoint y: 205, endPoint x: 917, endPoint y: 203, distance: 228.0
click at [606, 203] on div "Subject: Exploring Collaboration Around Recovery and Growth Body: Hi [PERSON_NA…" at bounding box center [798, 314] width 259 height 263
copy p "Exploring Collaboration Around Recovery and Growth"
click at [606, 150] on button "Close" at bounding box center [929, 151] width 17 height 16
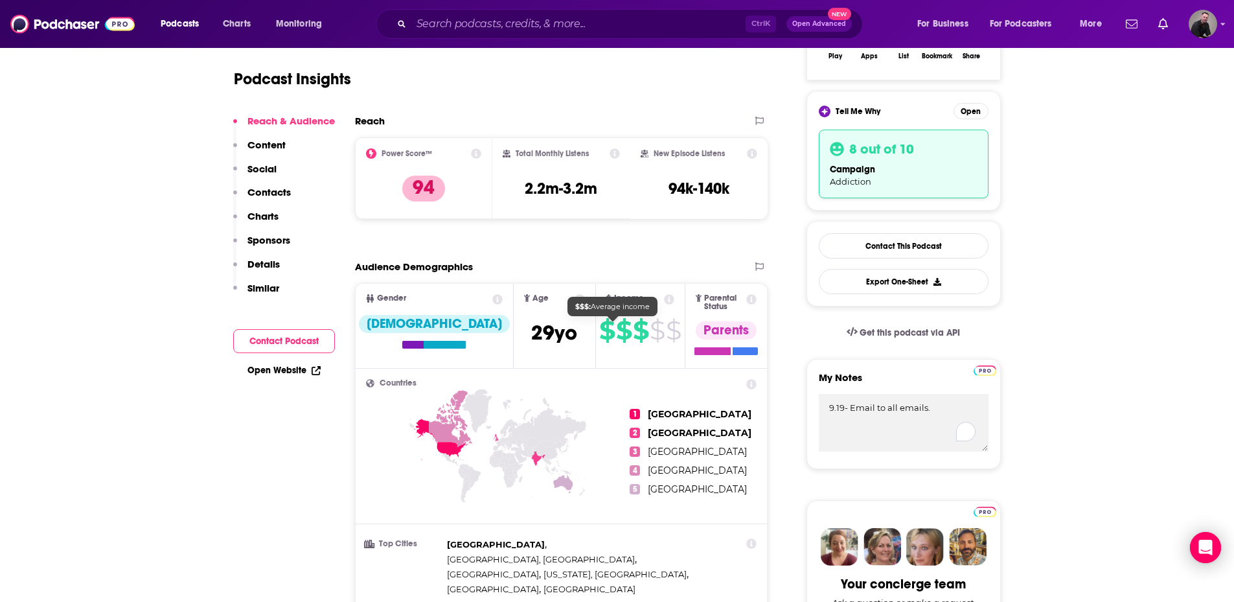
scroll to position [0, 0]
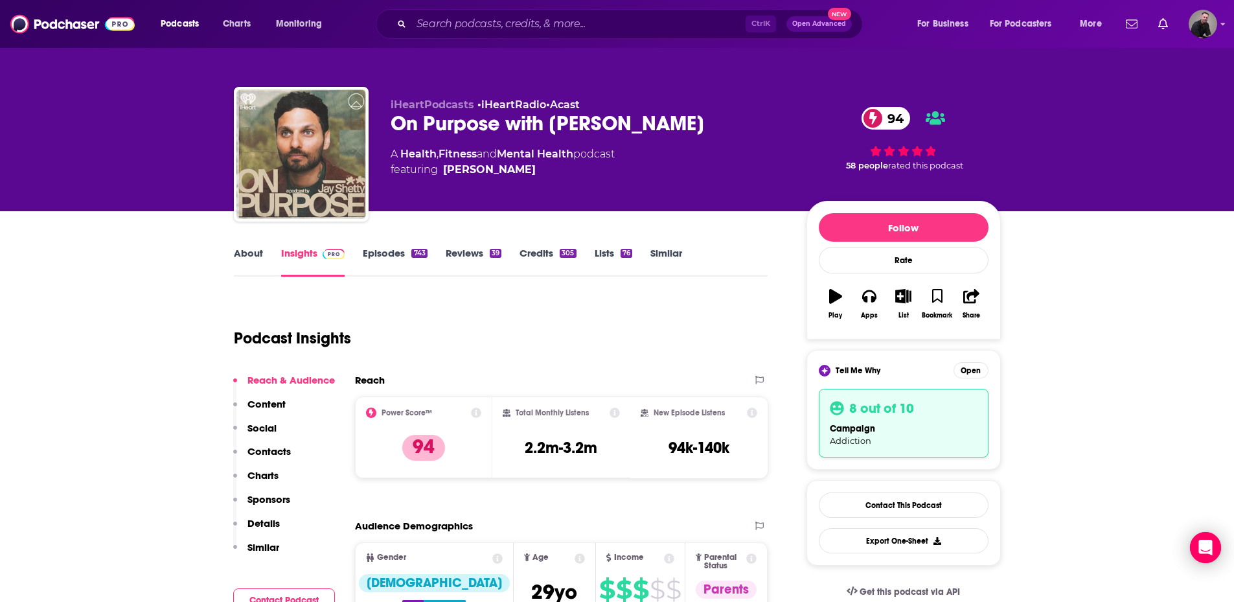
click at [606, 419] on div "8 out of 10 campaign Addiction" at bounding box center [904, 423] width 170 height 69
click at [606, 371] on button "Open" at bounding box center [971, 370] width 35 height 16
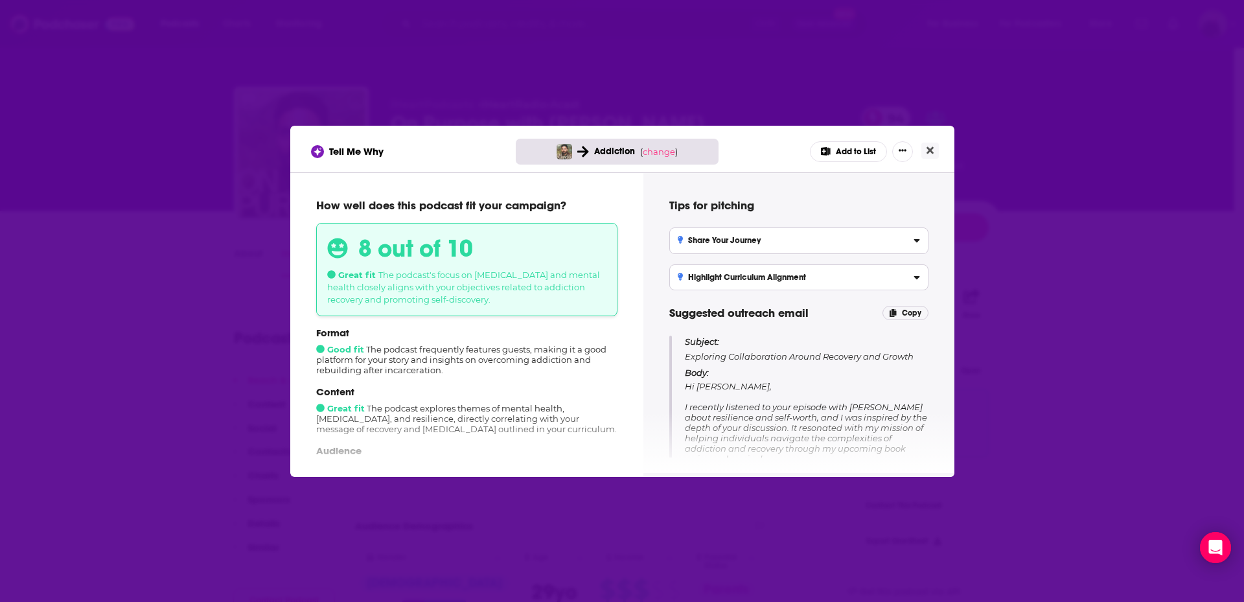
click at [606, 145] on button "Add to List" at bounding box center [848, 151] width 77 height 21
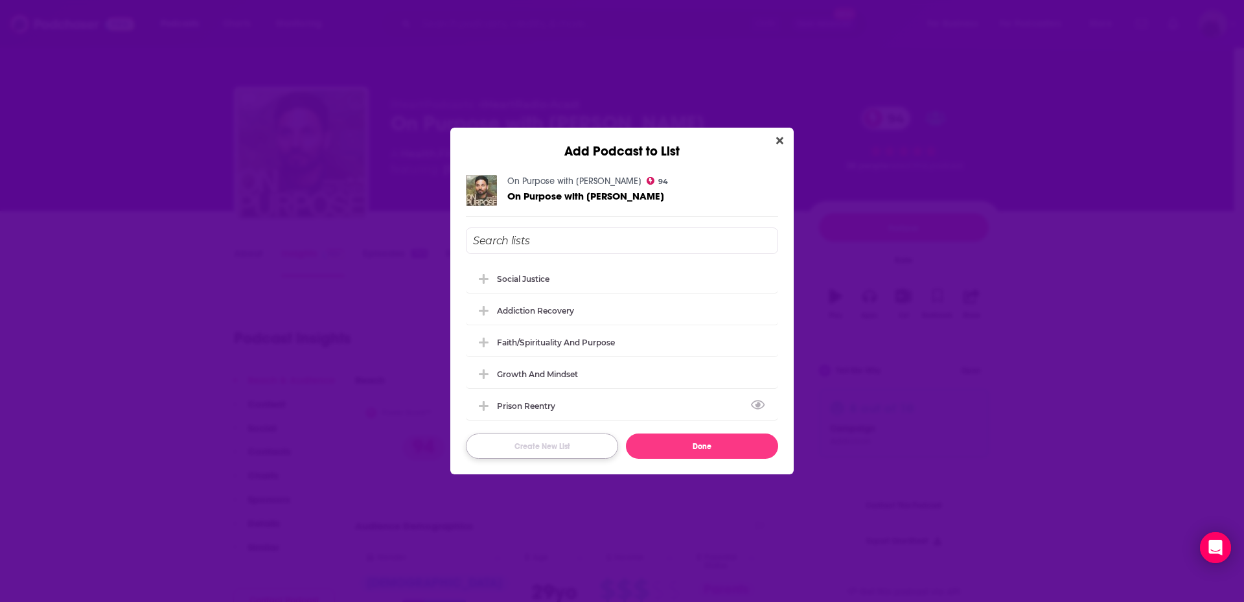
click at [552, 444] on button "Create New List" at bounding box center [542, 445] width 152 height 25
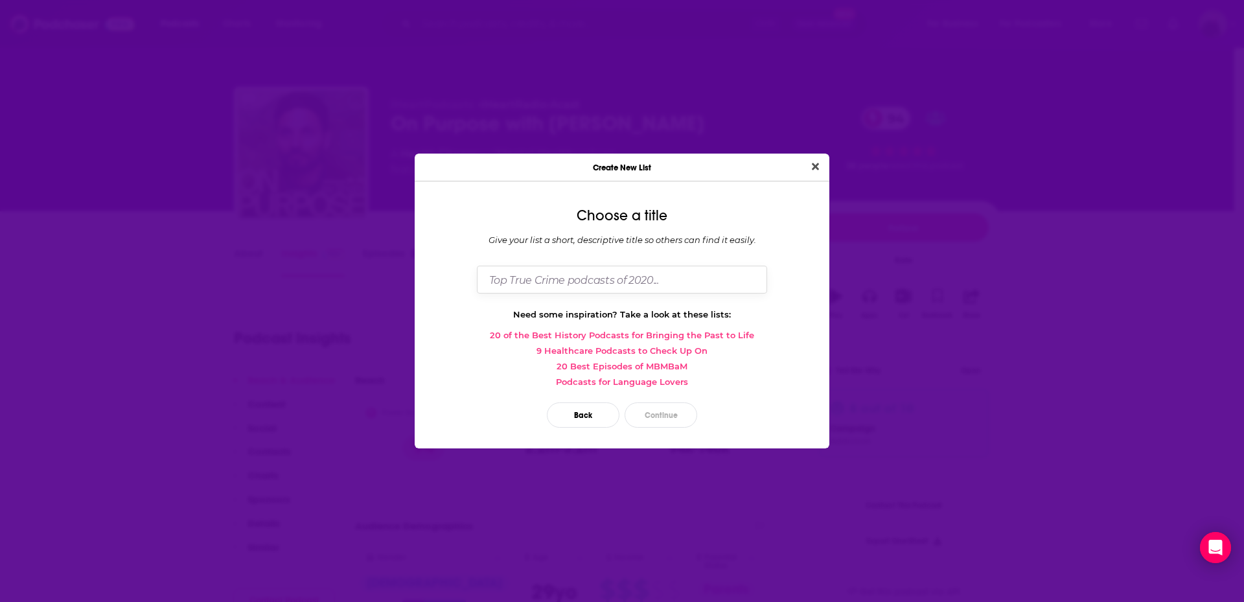
click at [560, 274] on input "Dialog" at bounding box center [622, 280] width 290 height 28
type input "Outreach Sent"
click at [606, 427] on button "Continue" at bounding box center [660, 414] width 73 height 25
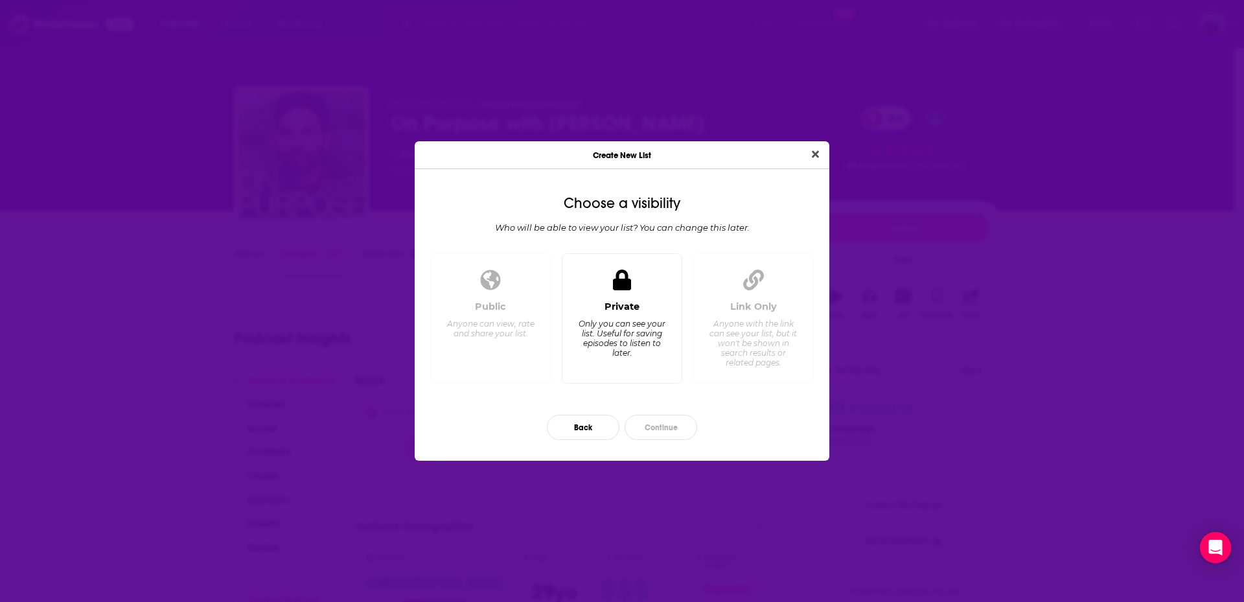
click at [600, 307] on div "Private Only you can see your list. Useful for saving episodes to listen to lat…" at bounding box center [622, 337] width 99 height 72
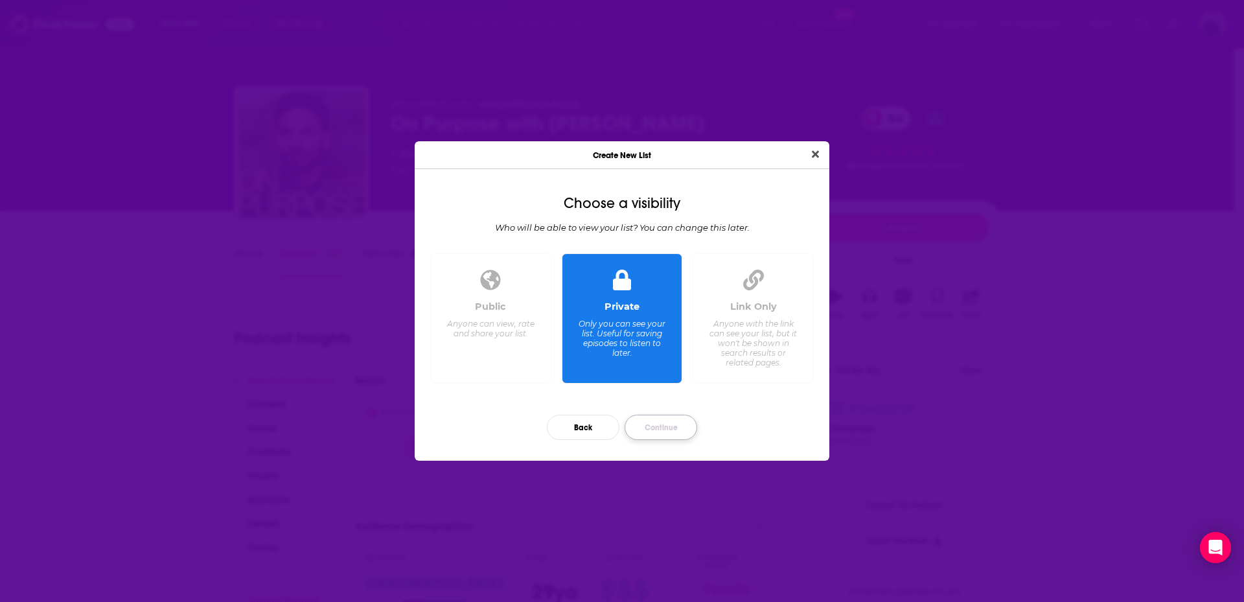
click at [606, 427] on button "Continue" at bounding box center [660, 427] width 73 height 25
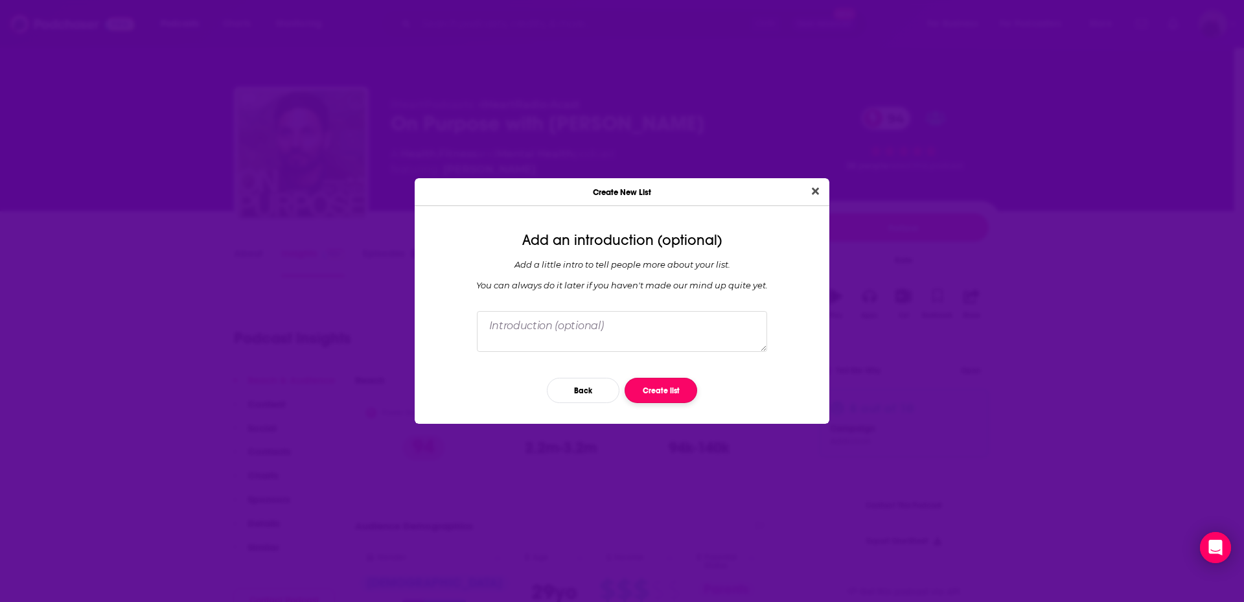
click at [606, 389] on button "Create list" at bounding box center [660, 390] width 73 height 25
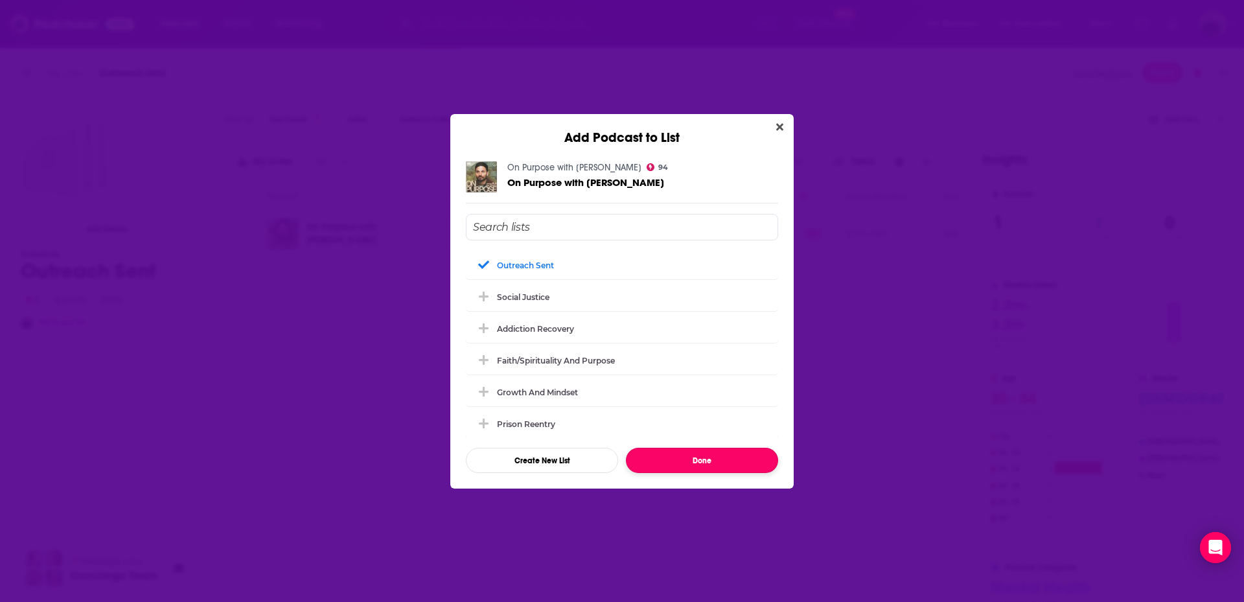
click at [606, 457] on button "Done" at bounding box center [702, 460] width 152 height 25
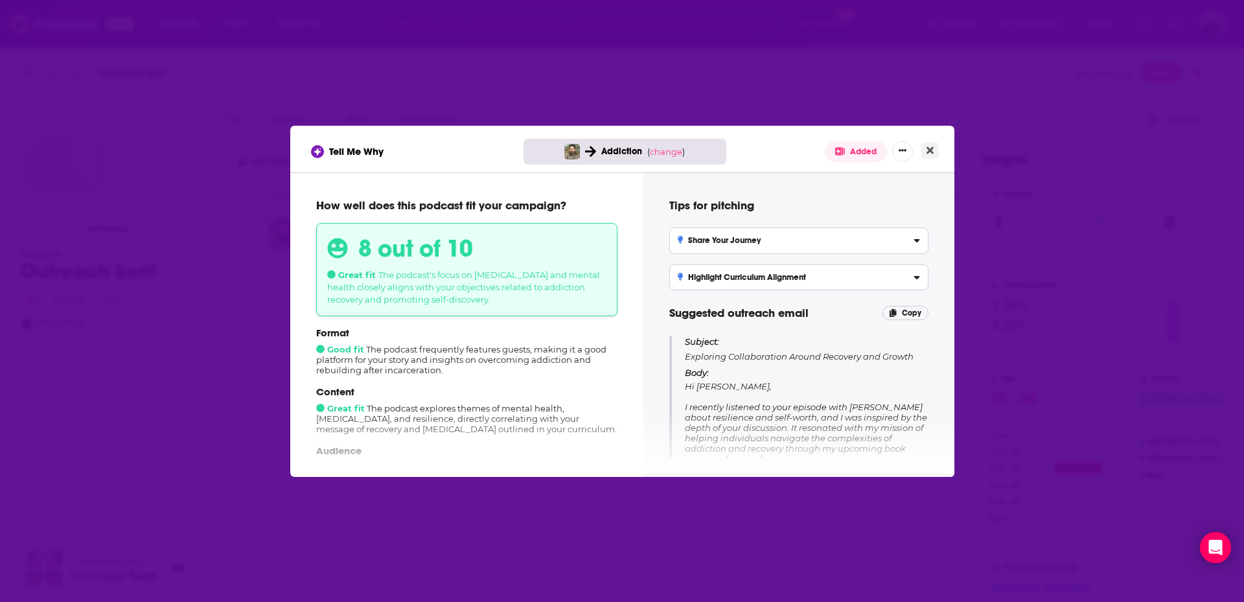
click at [606, 149] on icon "Close" at bounding box center [929, 150] width 7 height 10
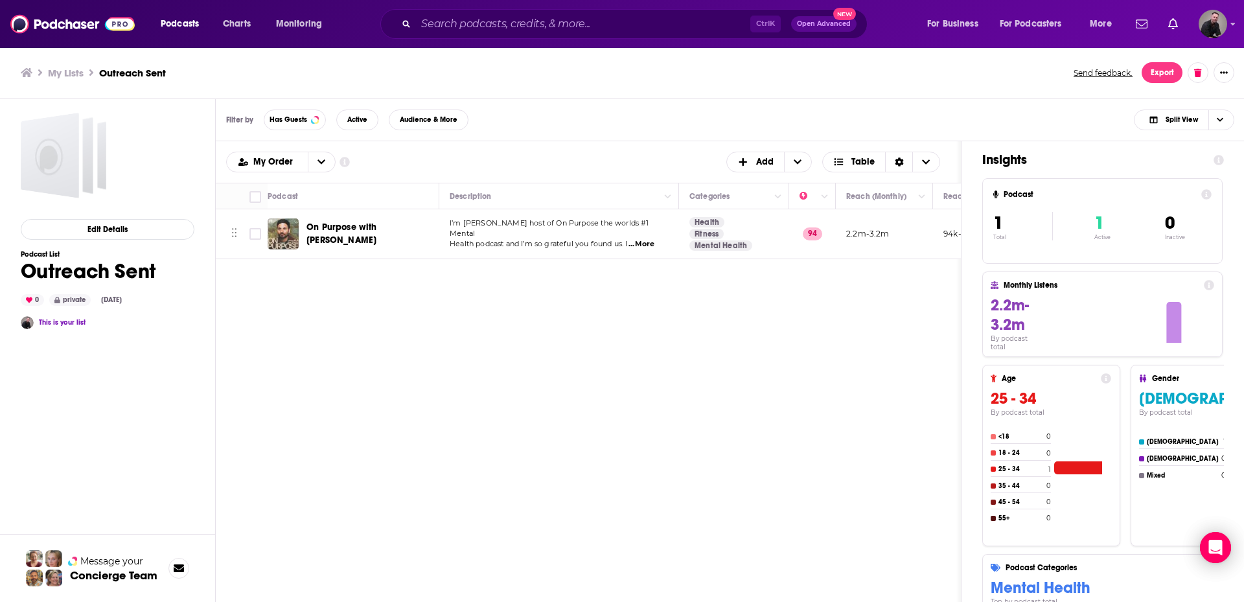
click at [380, 240] on div "On Purpose with [PERSON_NAME]" at bounding box center [373, 233] width 135 height 31
click at [377, 234] on span "On Purpose with [PERSON_NAME]" at bounding box center [341, 234] width 71 height 24
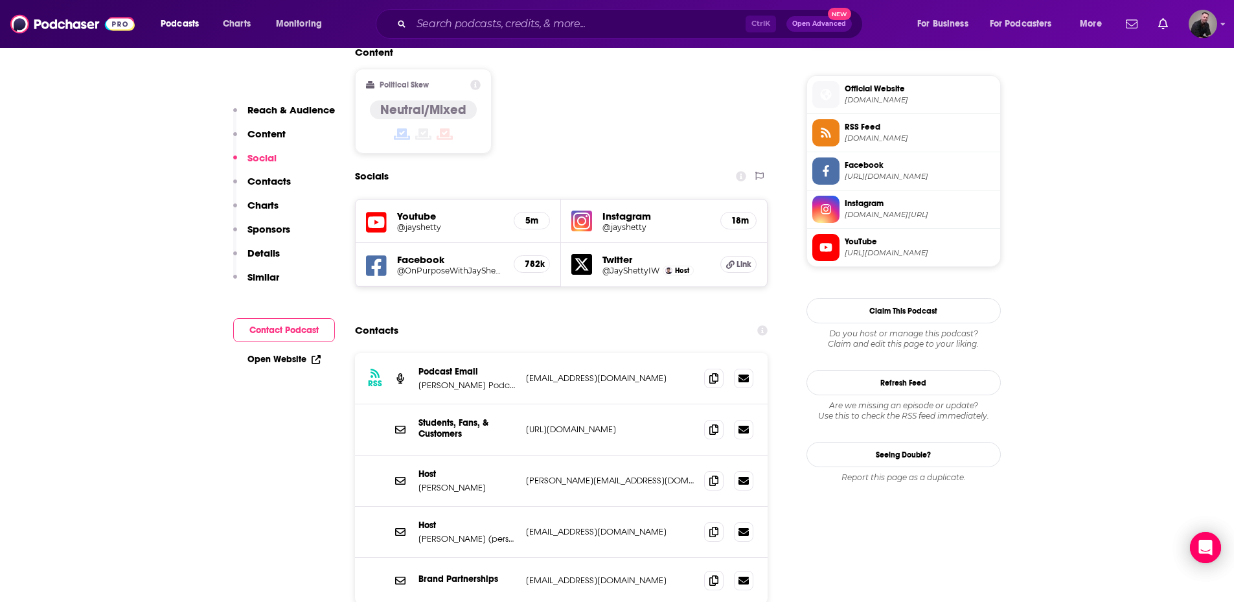
scroll to position [1036, 0]
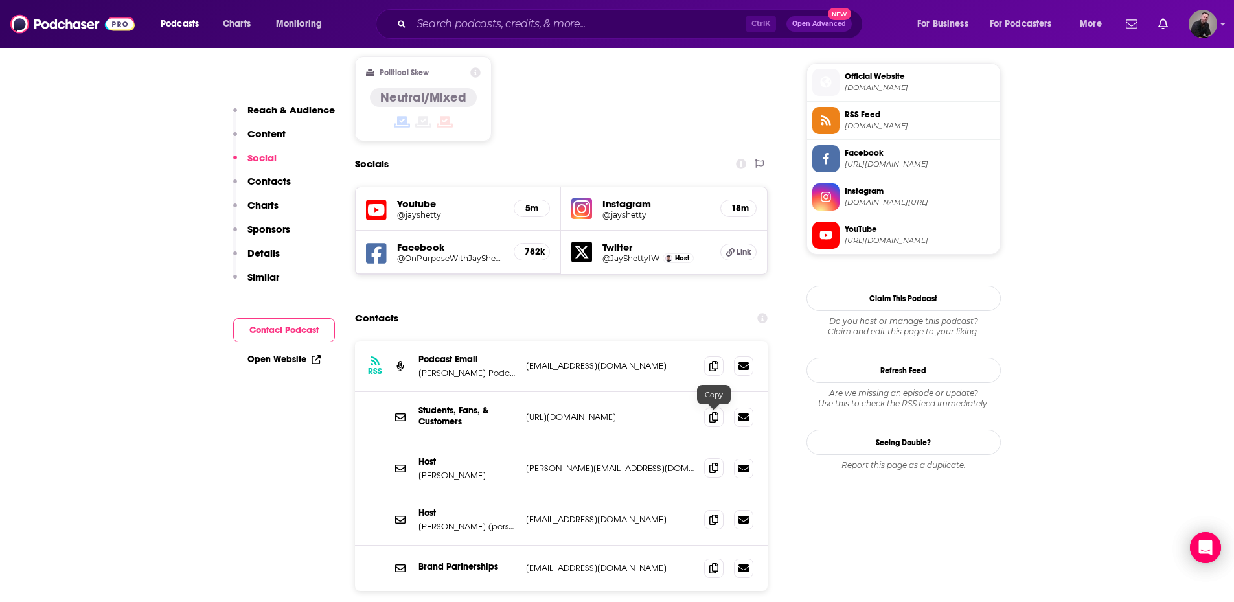
click at [606, 458] on span at bounding box center [713, 467] width 19 height 19
click at [606, 514] on icon at bounding box center [713, 519] width 9 height 10
click at [510, 23] on input "Search podcasts, credits, & more..." at bounding box center [578, 24] width 334 height 21
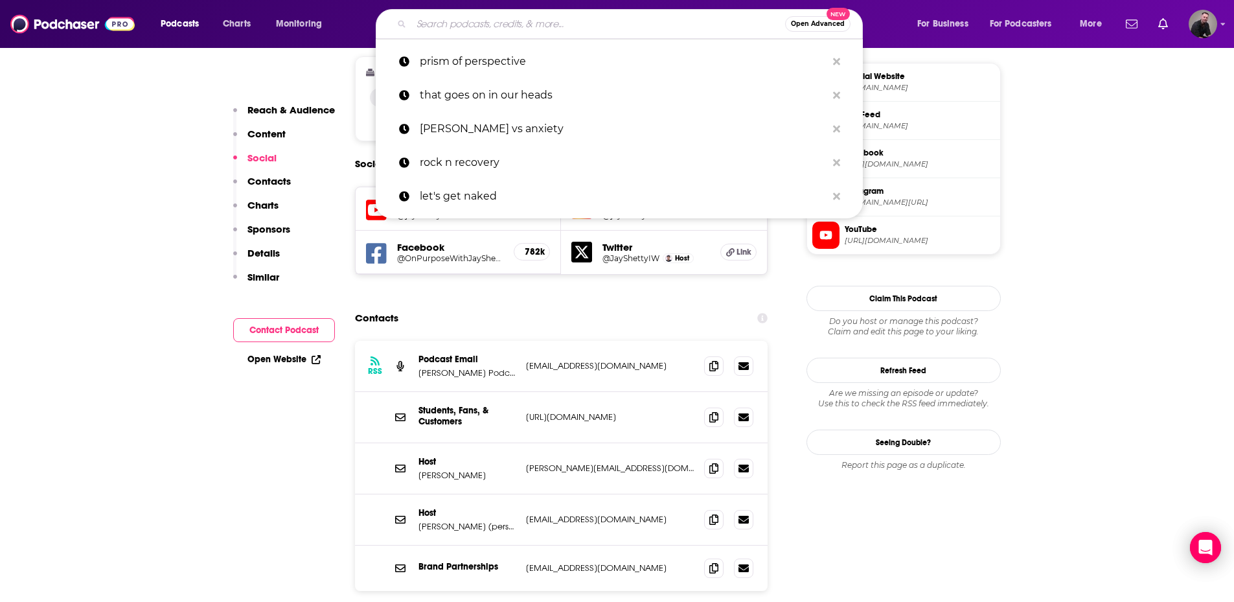
paste input "Motivational Speeches, Inspiration & Real Talk with [PERSON_NAME]"
type input "Motivational Speeches, Inspiration & Real Talk with [PERSON_NAME]"
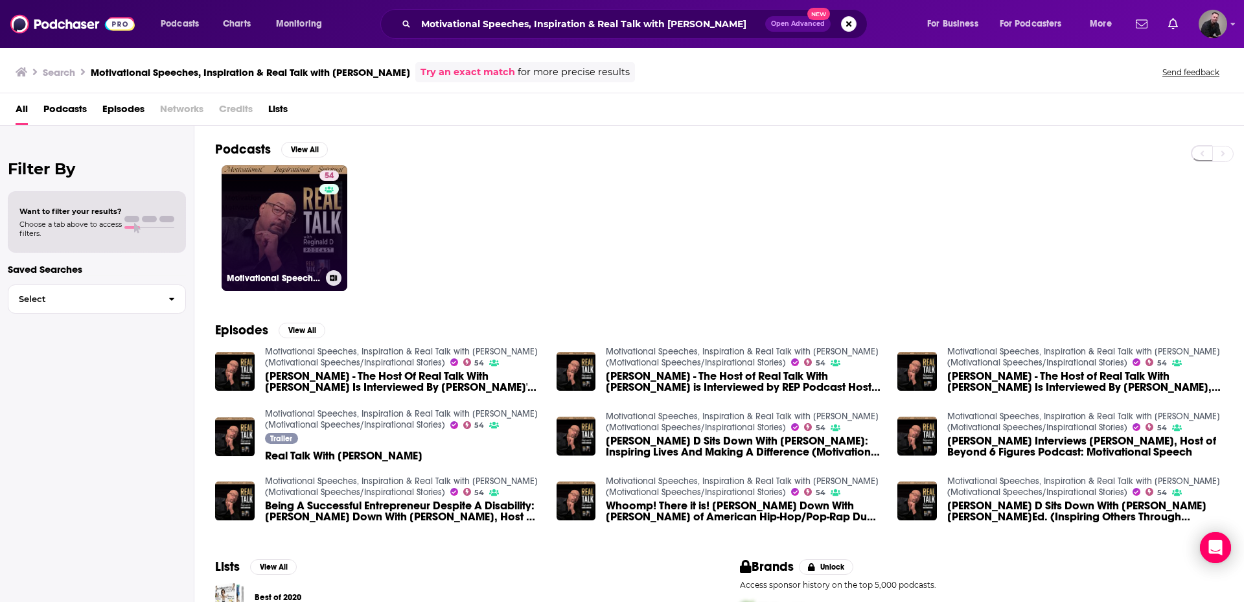
click at [279, 217] on link "54 Motivational Speeches, Inspiration & Real Talk with [PERSON_NAME] (Motivatio…" at bounding box center [285, 228] width 126 height 126
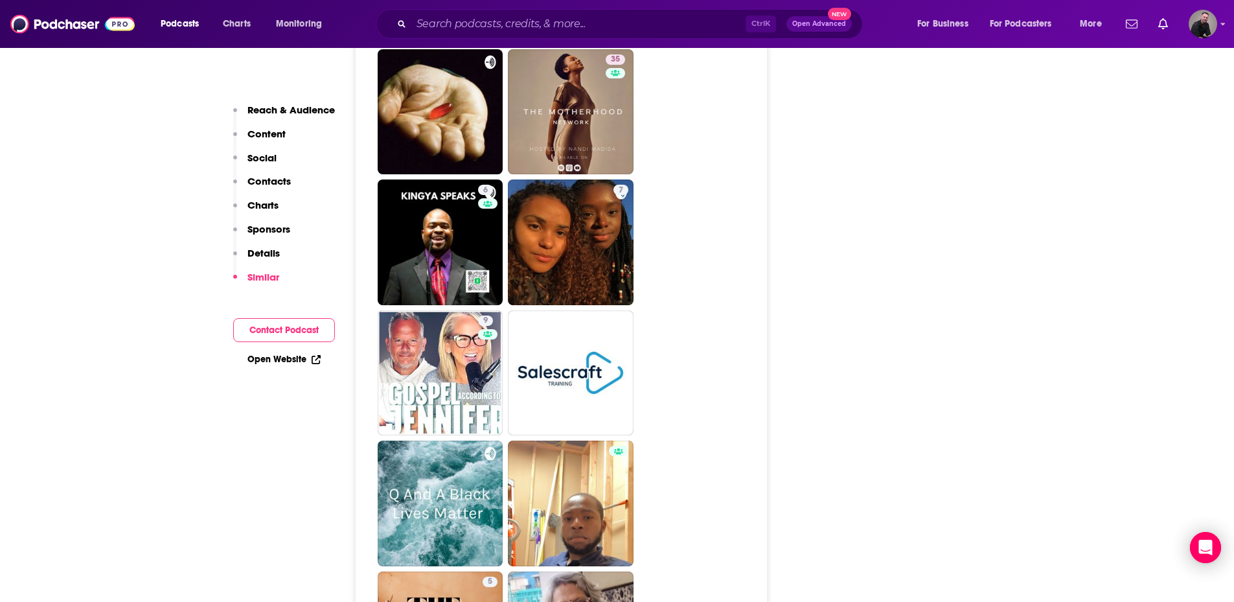
scroll to position [2850, 0]
